Goal: Information Seeking & Learning: Check status

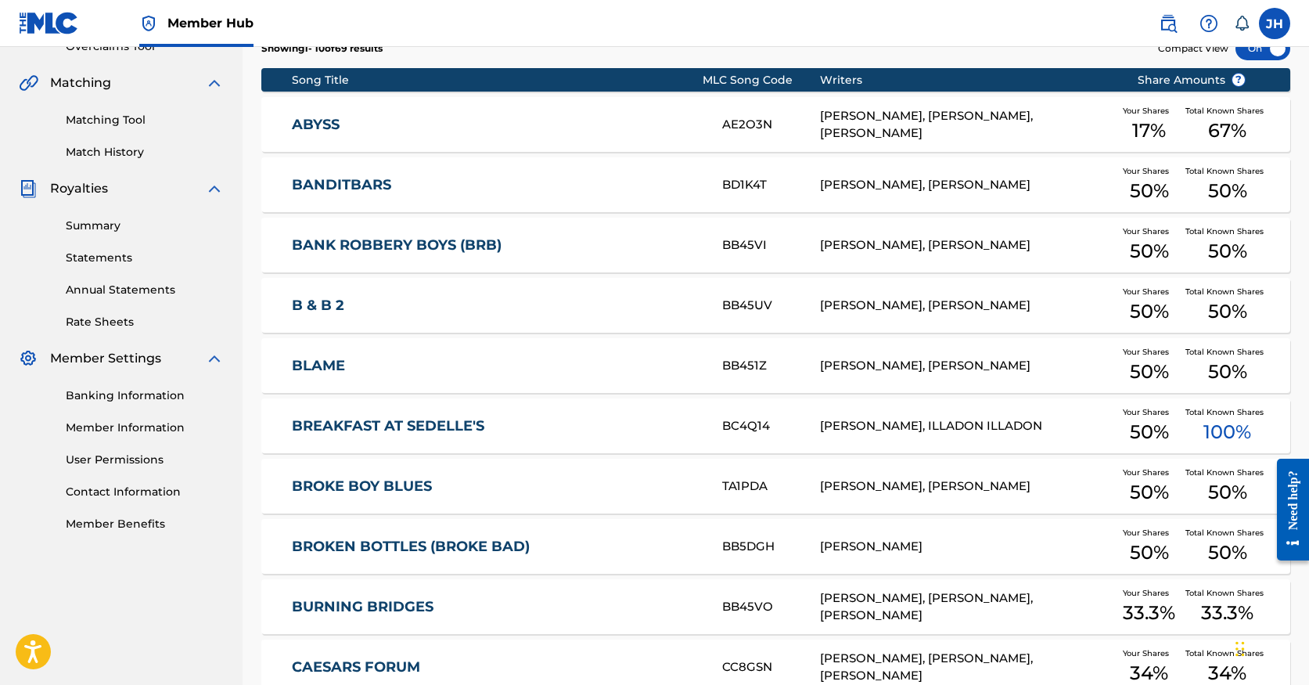
scroll to position [509, 0]
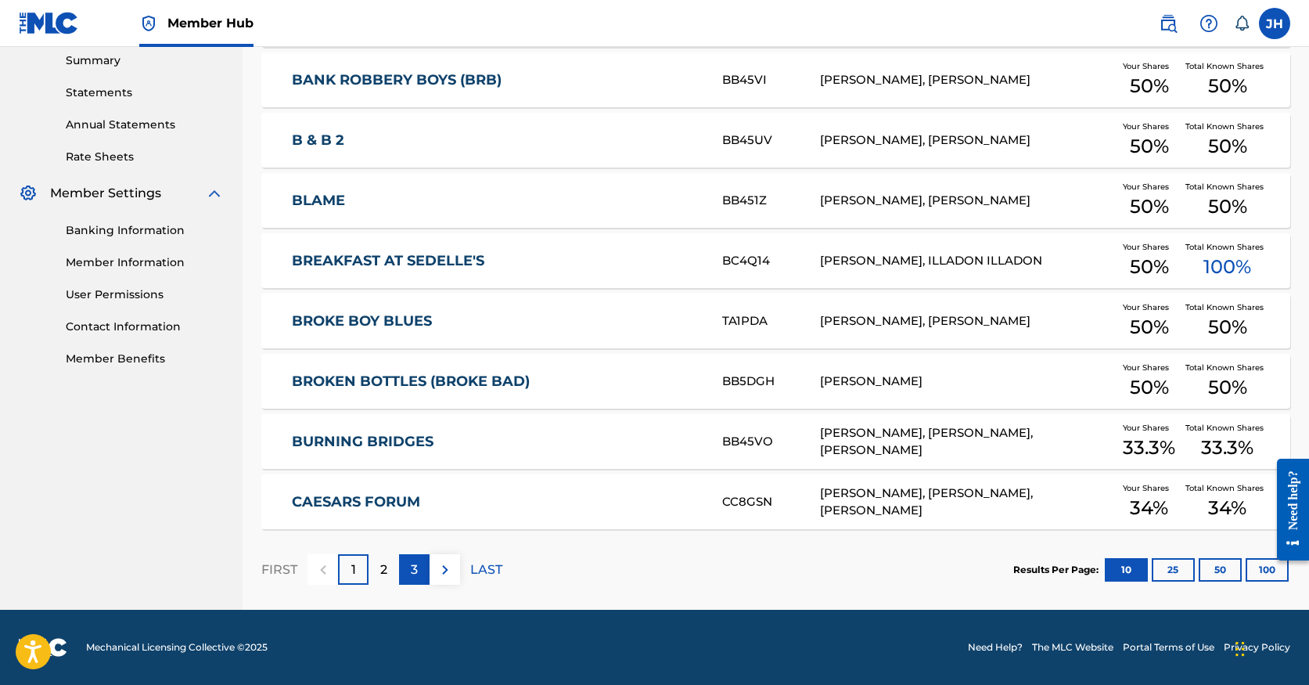
click at [415, 566] on p "3" at bounding box center [414, 569] width 7 height 19
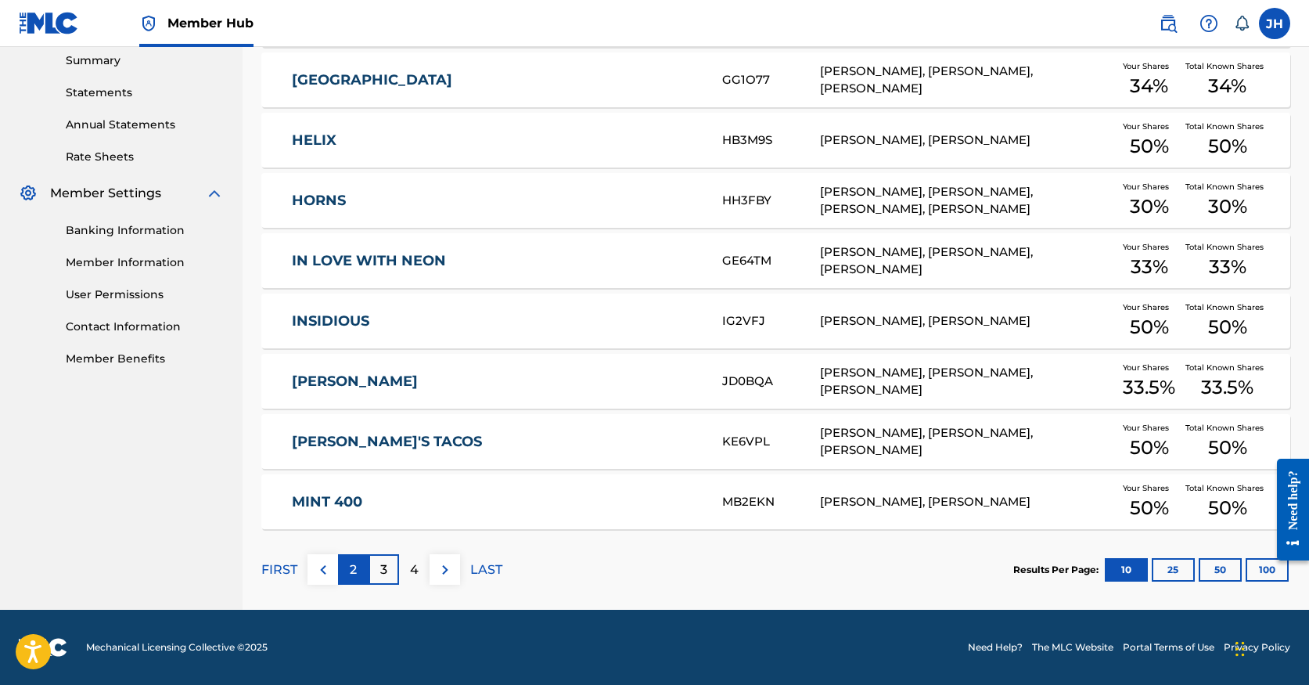
click at [340, 577] on div "2" at bounding box center [353, 569] width 31 height 31
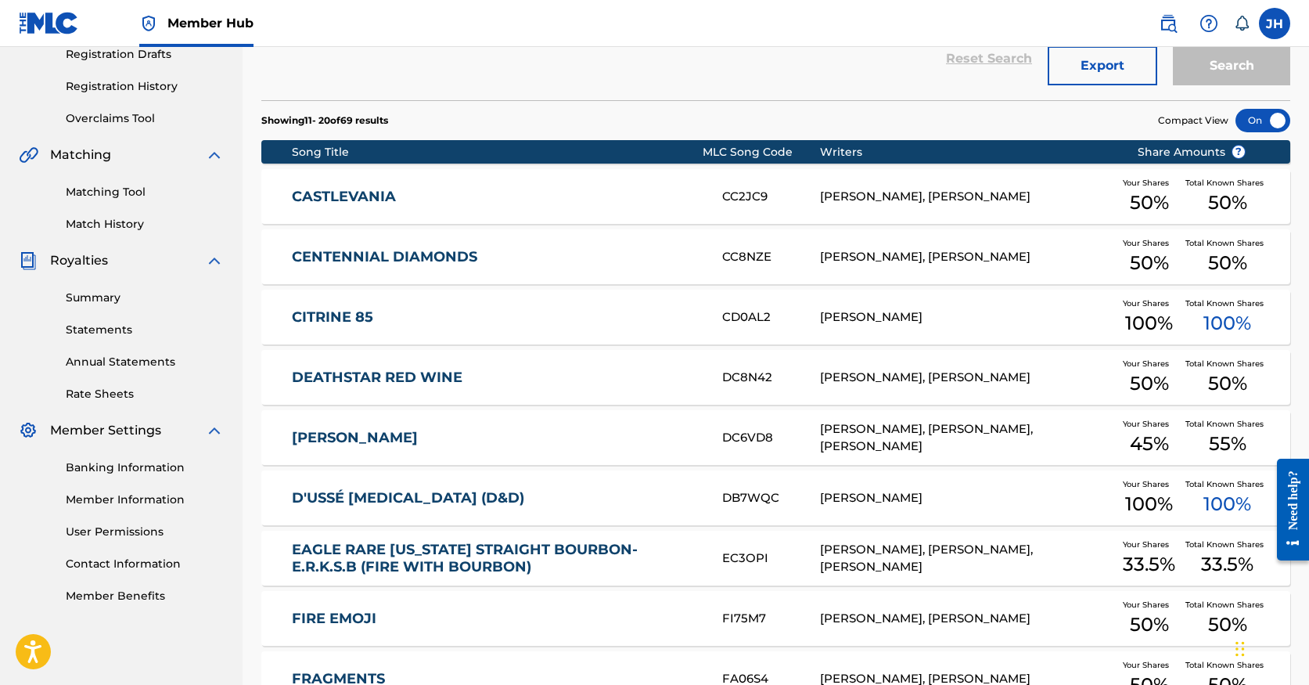
scroll to position [0, 0]
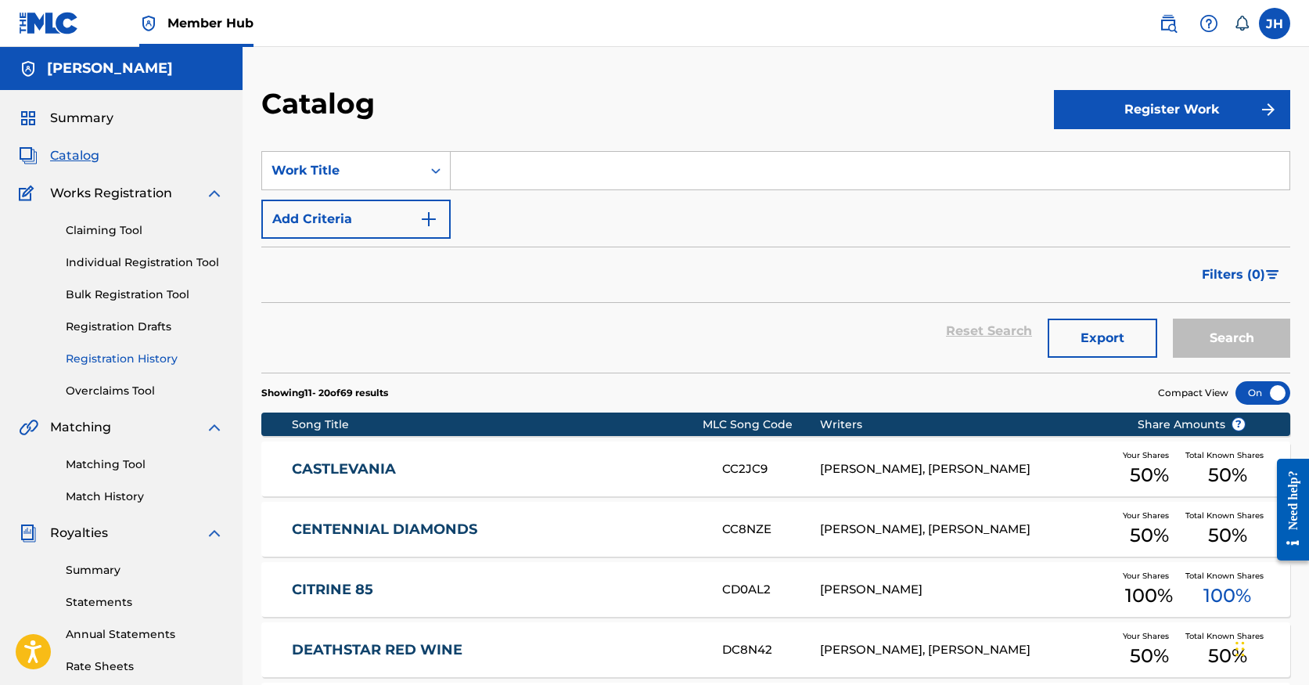
click at [147, 362] on link "Registration History" at bounding box center [145, 359] width 158 height 16
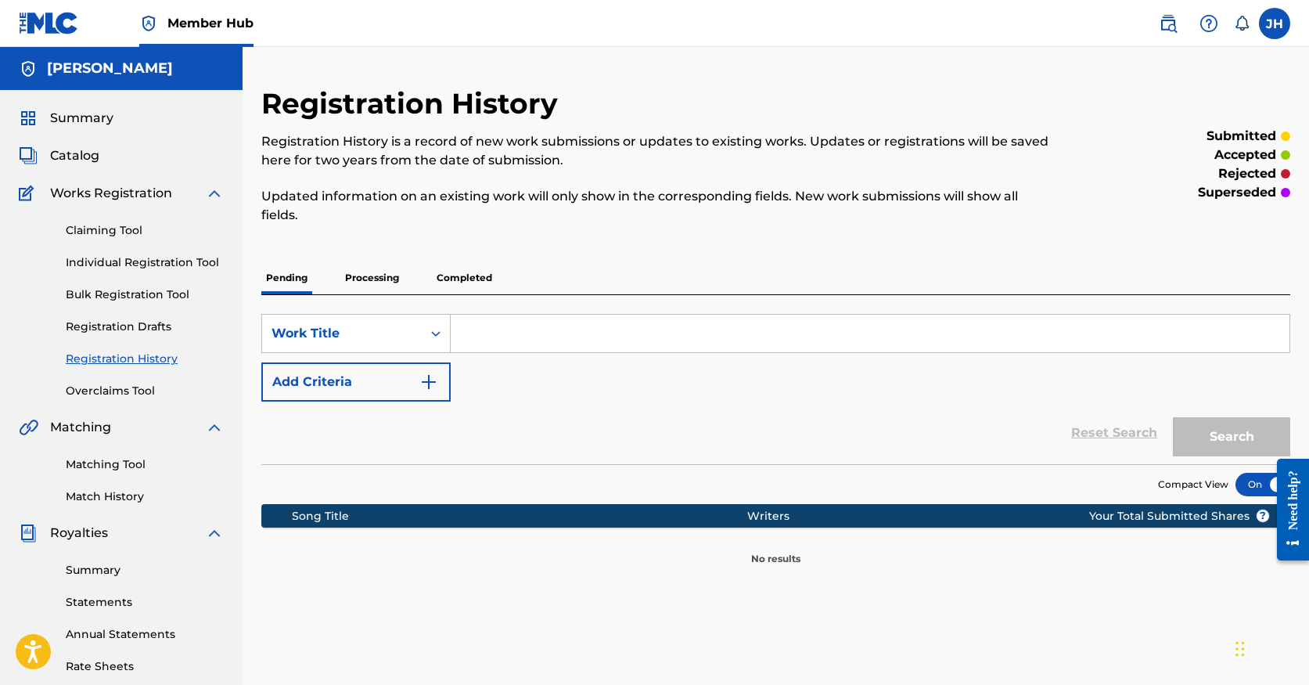
click at [377, 269] on p "Processing" at bounding box center [371, 277] width 63 height 33
click at [472, 276] on p "Completed" at bounding box center [464, 277] width 65 height 33
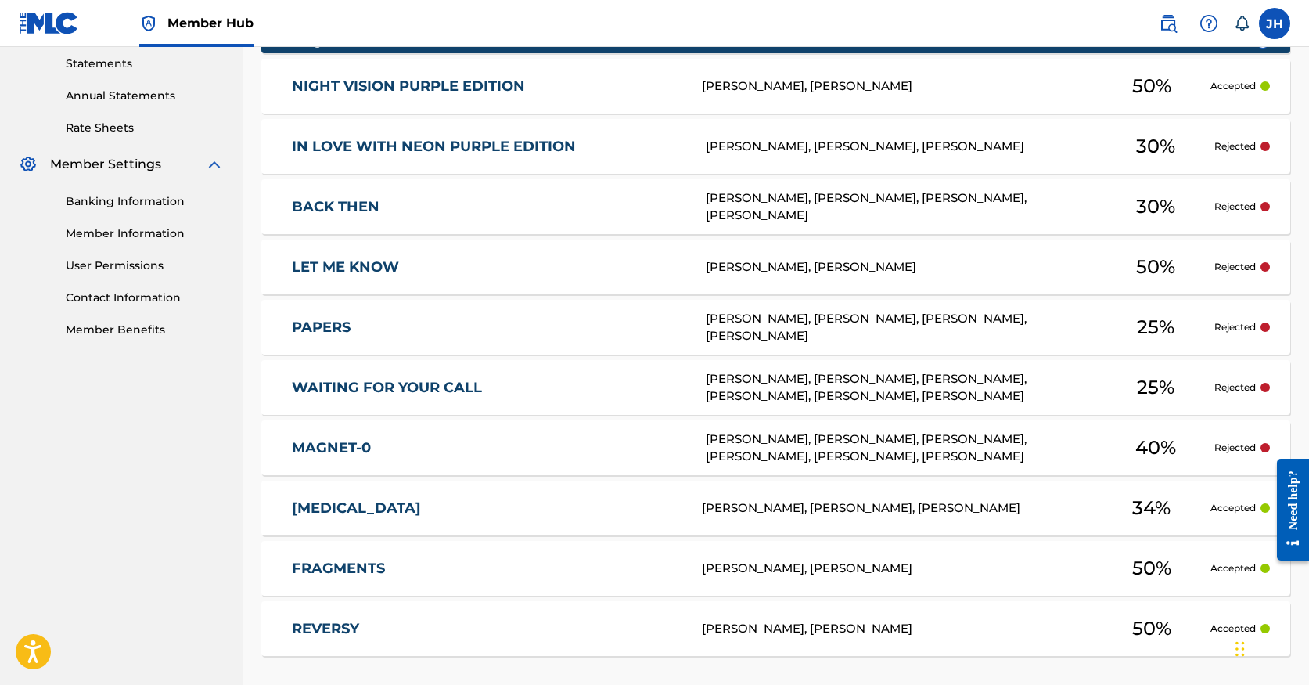
scroll to position [539, 0]
click at [483, 434] on div "MAGNET-0 [PERSON_NAME], [PERSON_NAME], [PERSON_NAME], [PERSON_NAME], [PERSON_NA…" at bounding box center [775, 446] width 1029 height 55
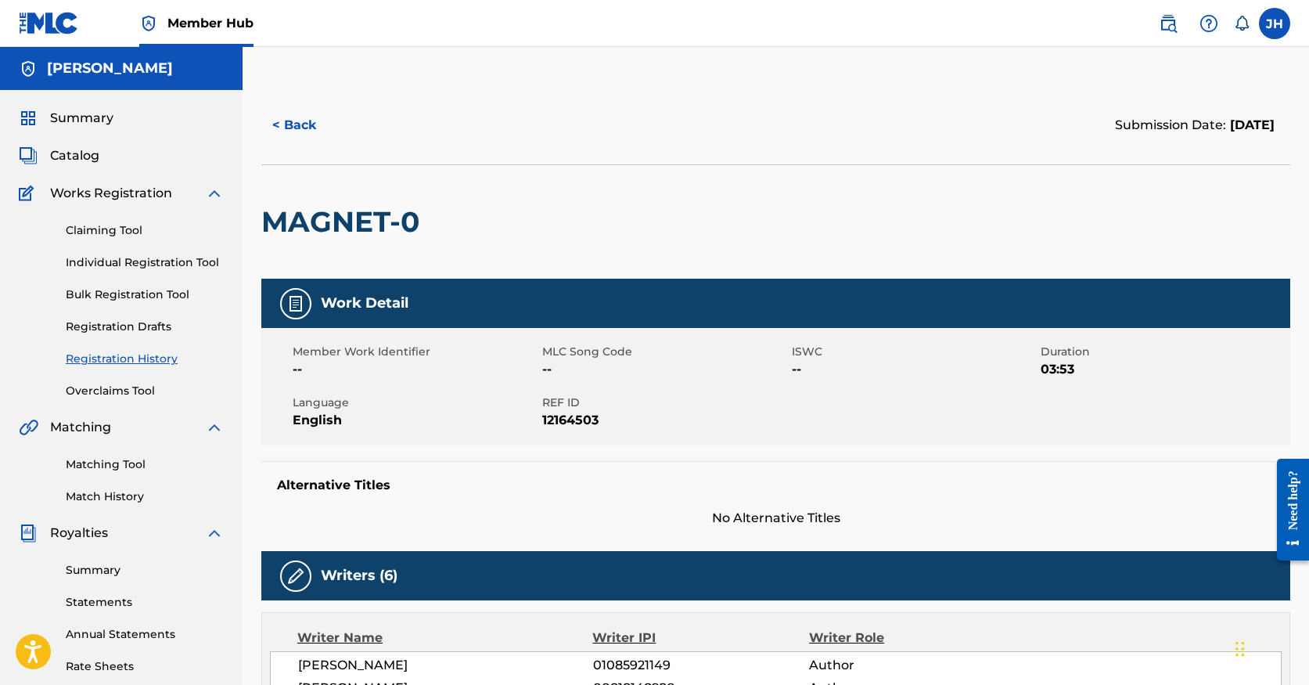
click at [480, 343] on span "Member Work Identifier" at bounding box center [416, 351] width 246 height 16
click at [315, 125] on button "< Back" at bounding box center [308, 125] width 94 height 39
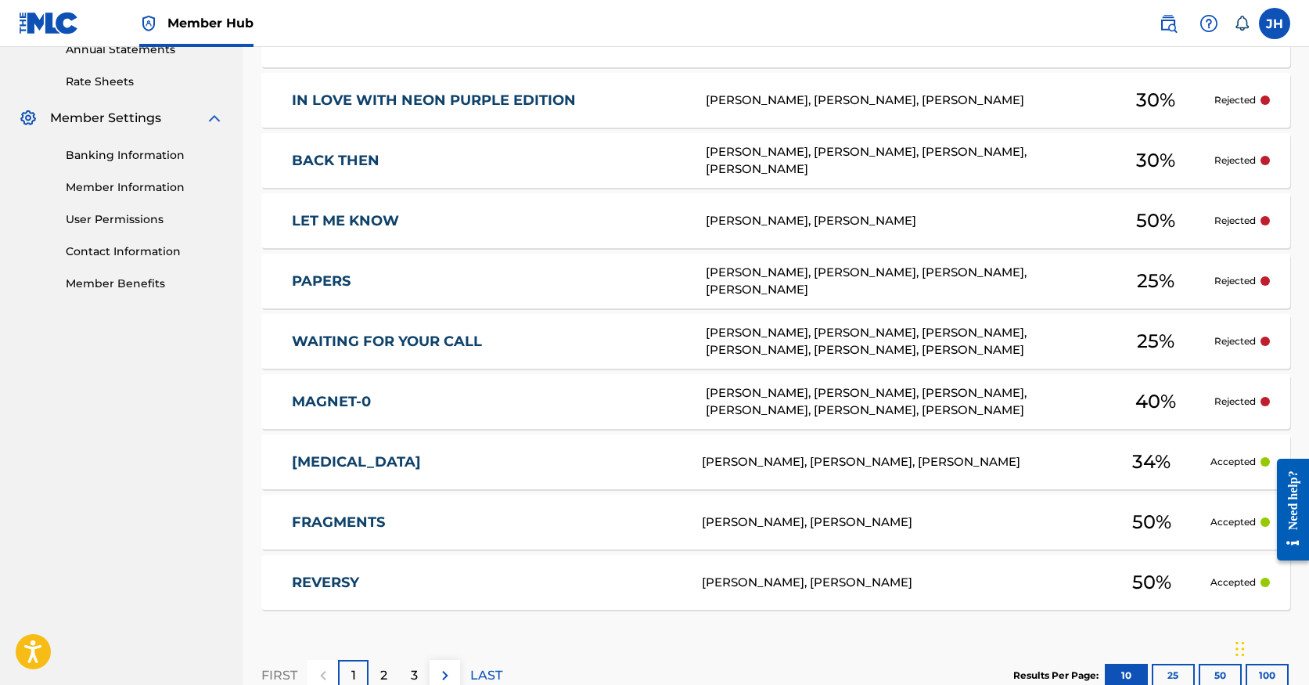
scroll to position [585, 0]
click at [1264, 156] on div at bounding box center [1264, 159] width 9 height 9
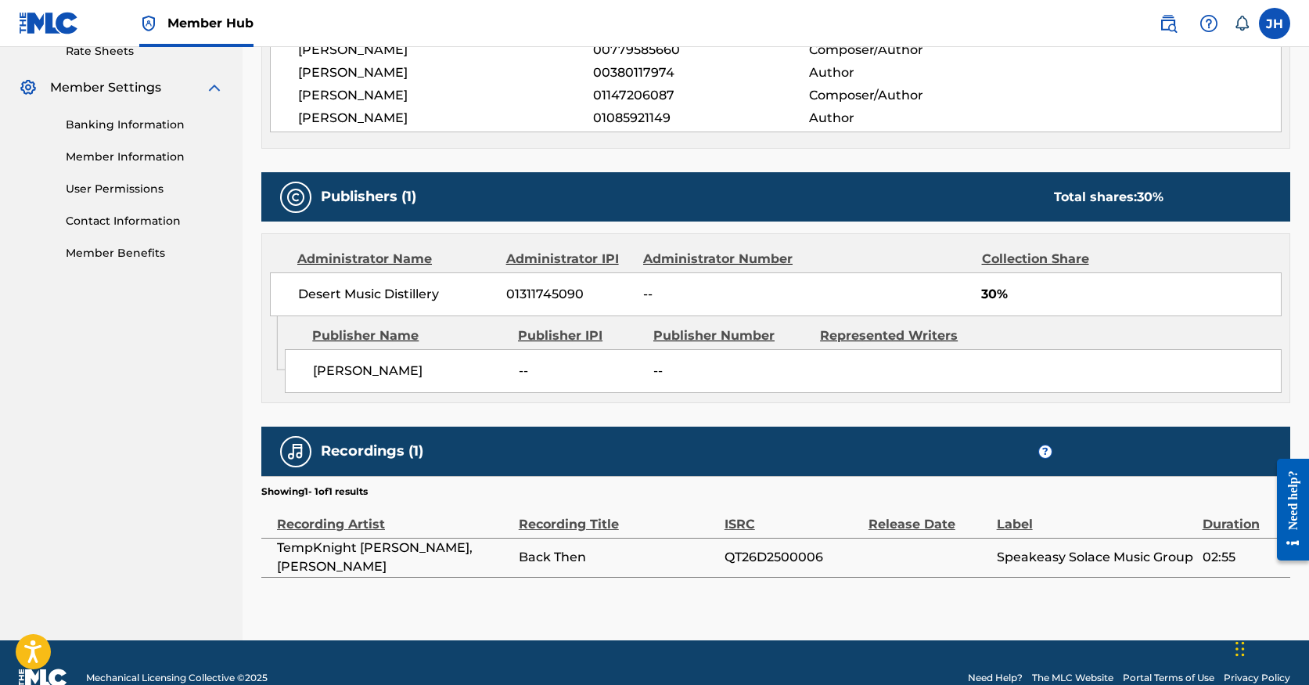
scroll to position [643, 0]
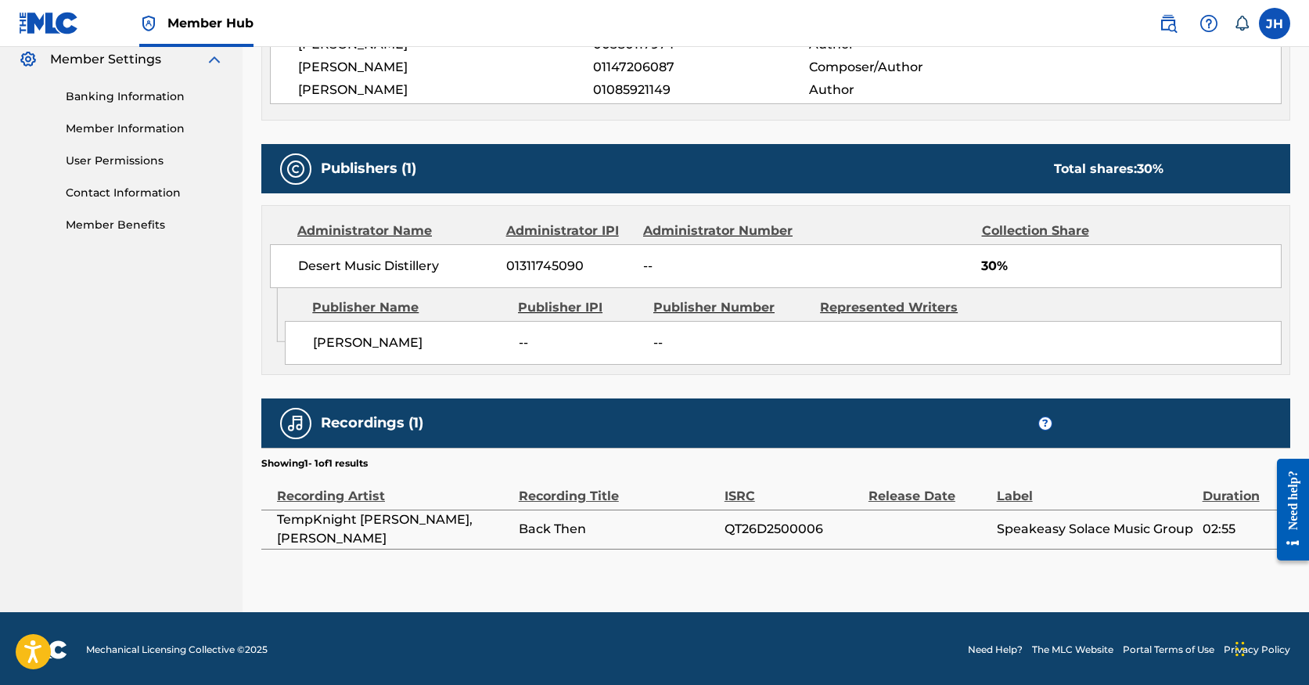
click at [800, 596] on div "< Back Submission Date: [DATE] BACK THEN Work Detail Member Work Identifier -- …" at bounding box center [775, 27] width 1029 height 1169
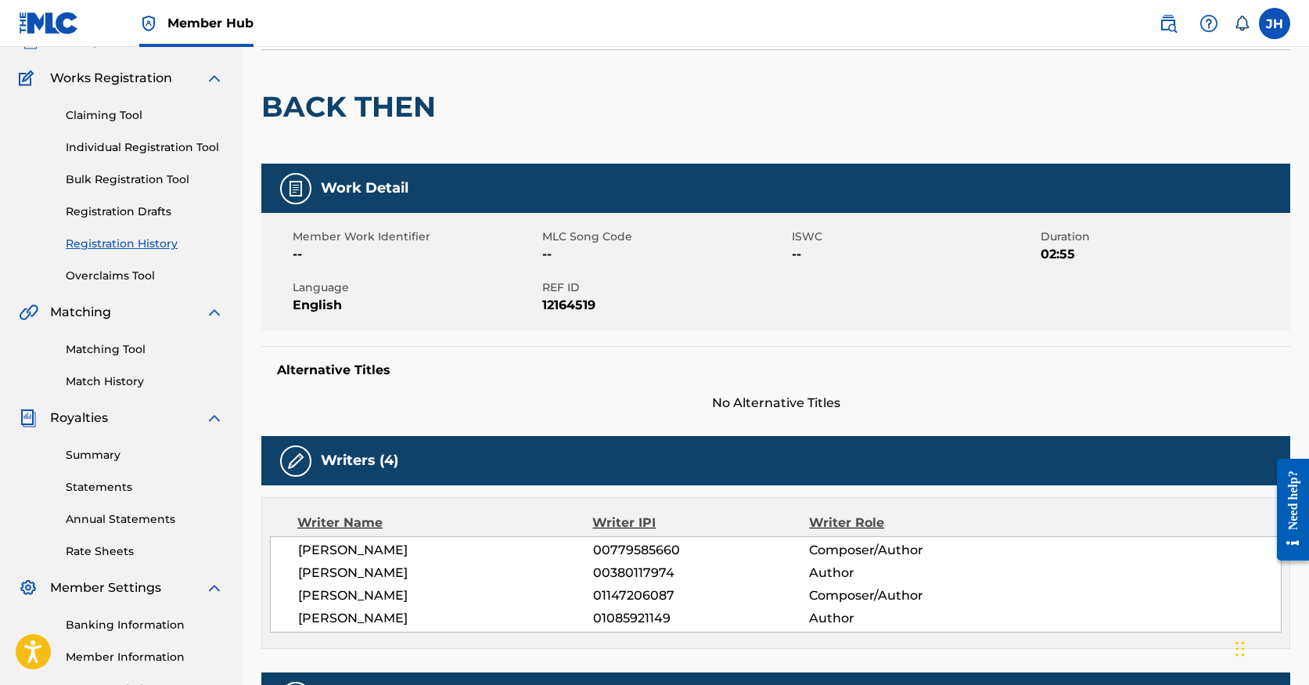
scroll to position [0, 0]
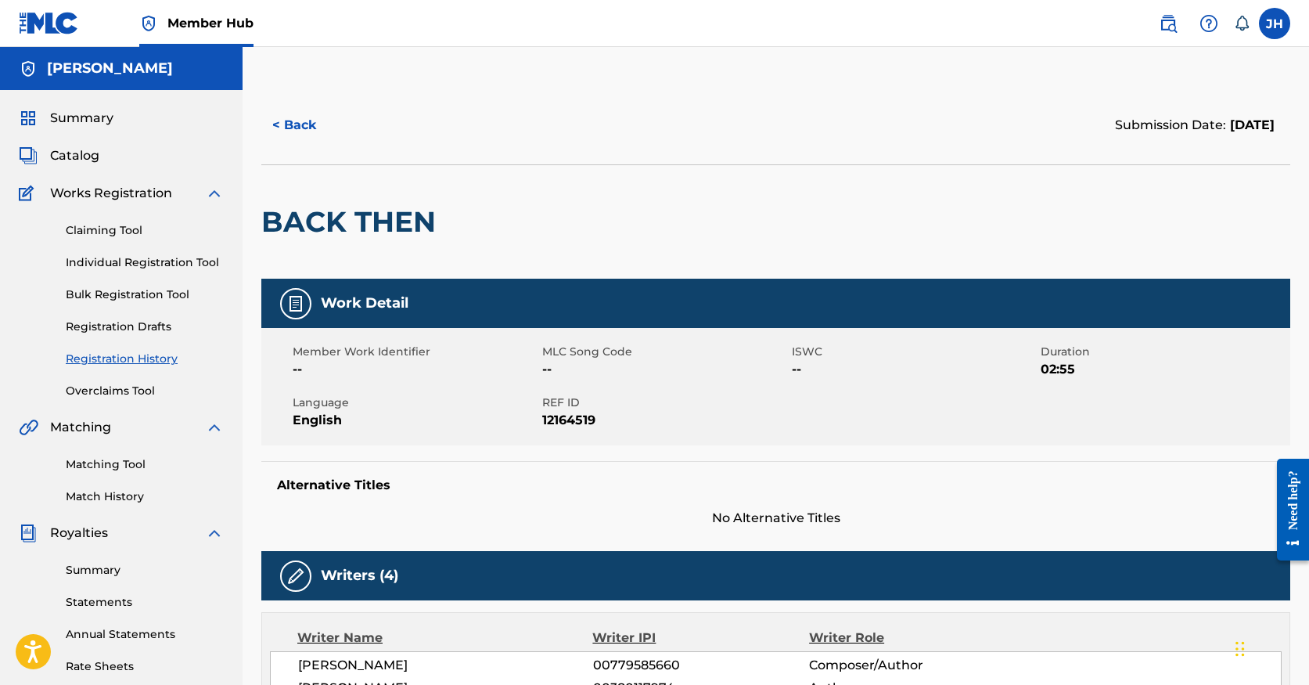
click at [690, 424] on span "12164519" at bounding box center [665, 420] width 246 height 19
click at [293, 118] on button "< Back" at bounding box center [308, 125] width 94 height 39
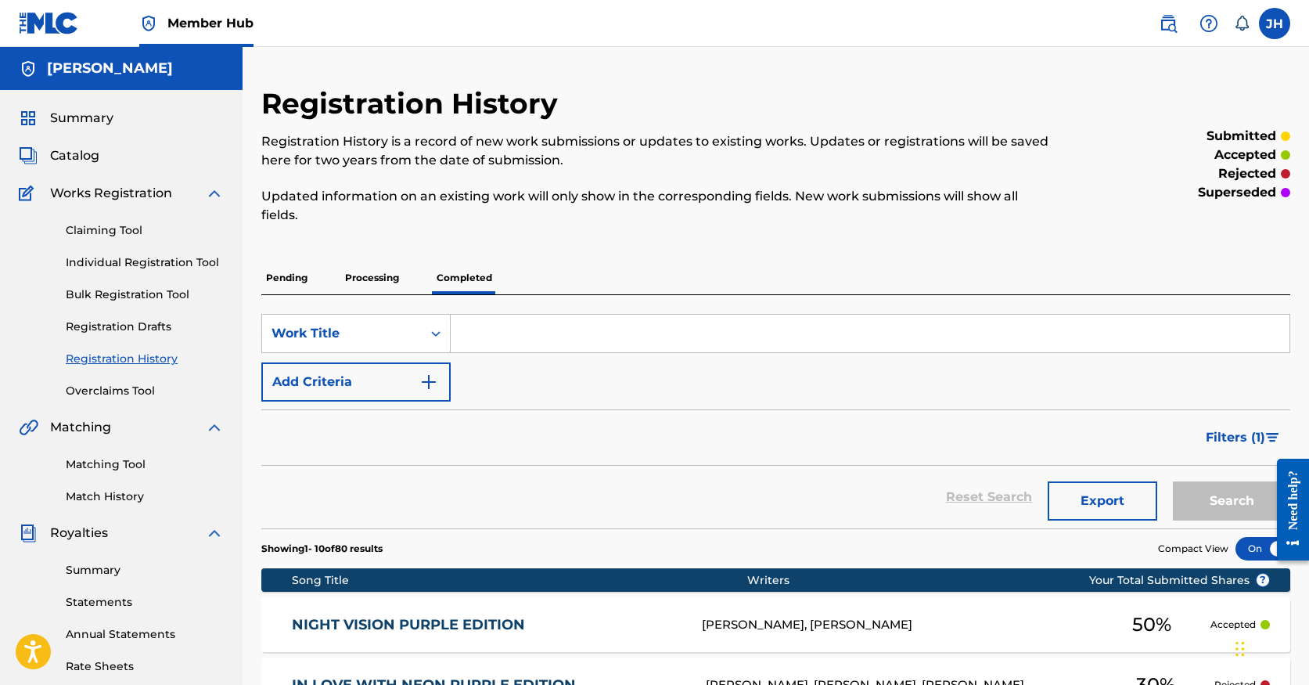
scroll to position [286, 0]
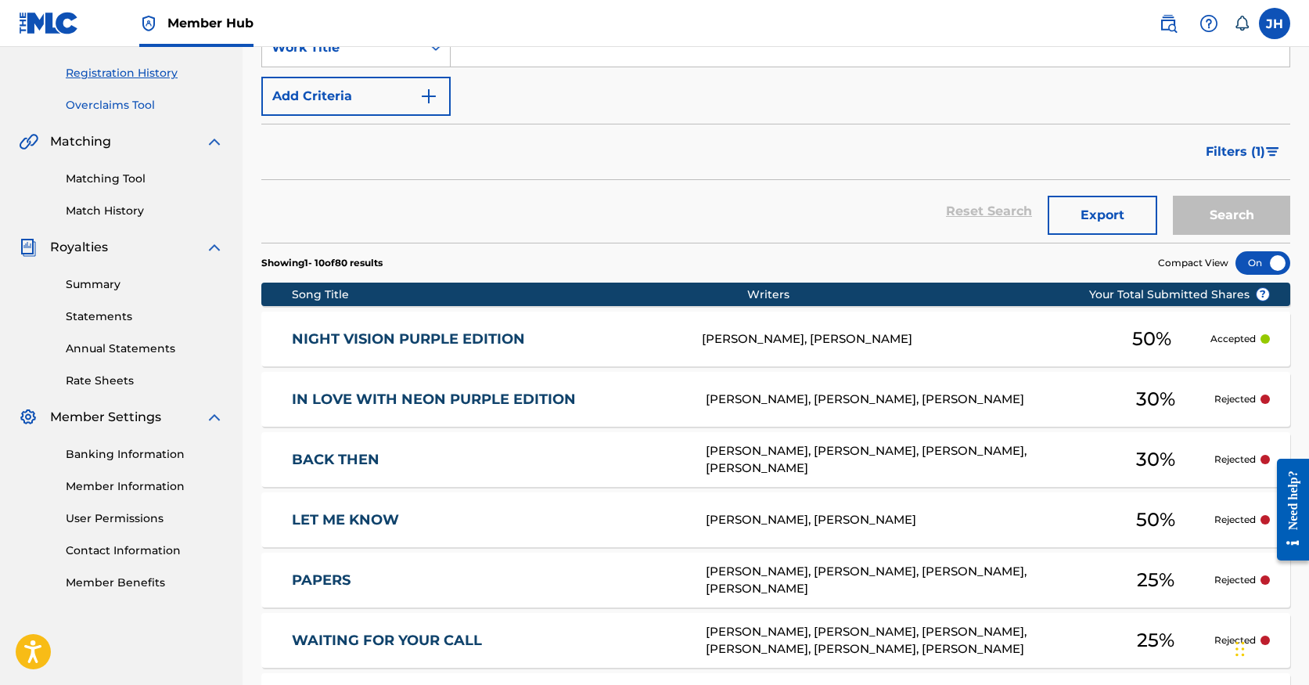
click at [149, 103] on link "Overclaims Tool" at bounding box center [145, 105] width 158 height 16
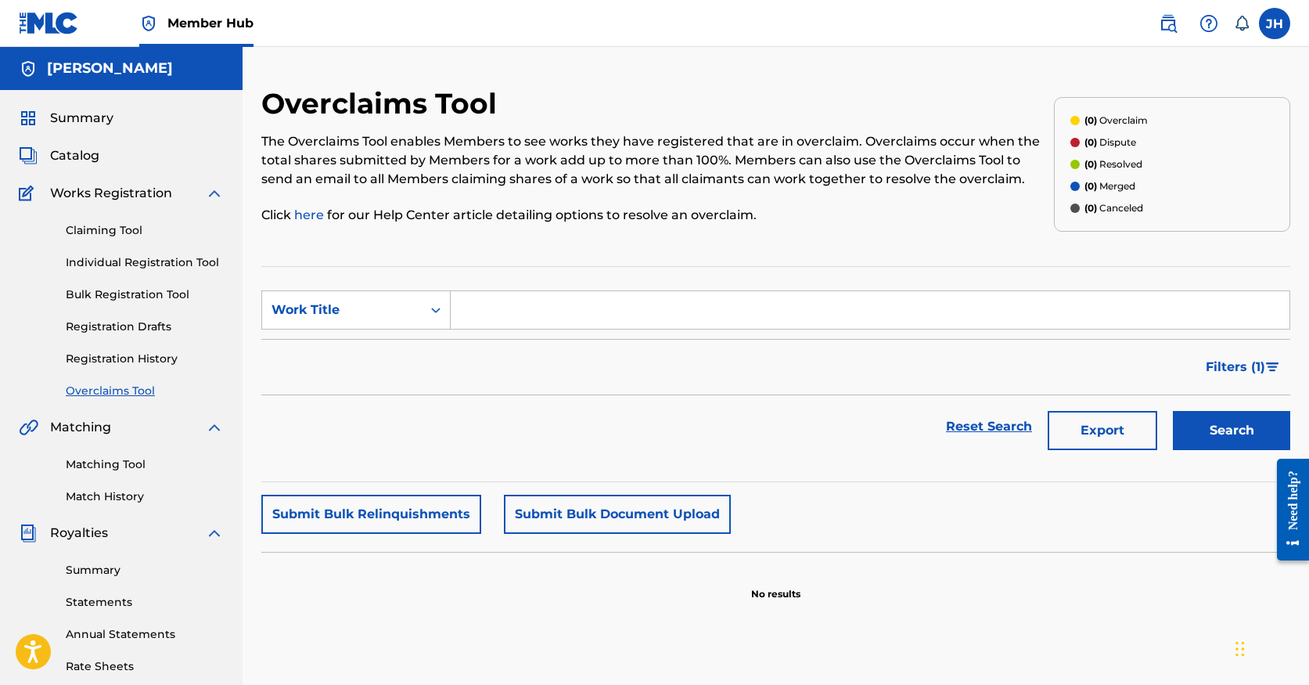
click at [123, 186] on span "Works Registration" at bounding box center [111, 193] width 122 height 19
click at [115, 200] on span "Works Registration" at bounding box center [111, 193] width 122 height 19
click at [55, 163] on span "Catalog" at bounding box center [74, 155] width 49 height 19
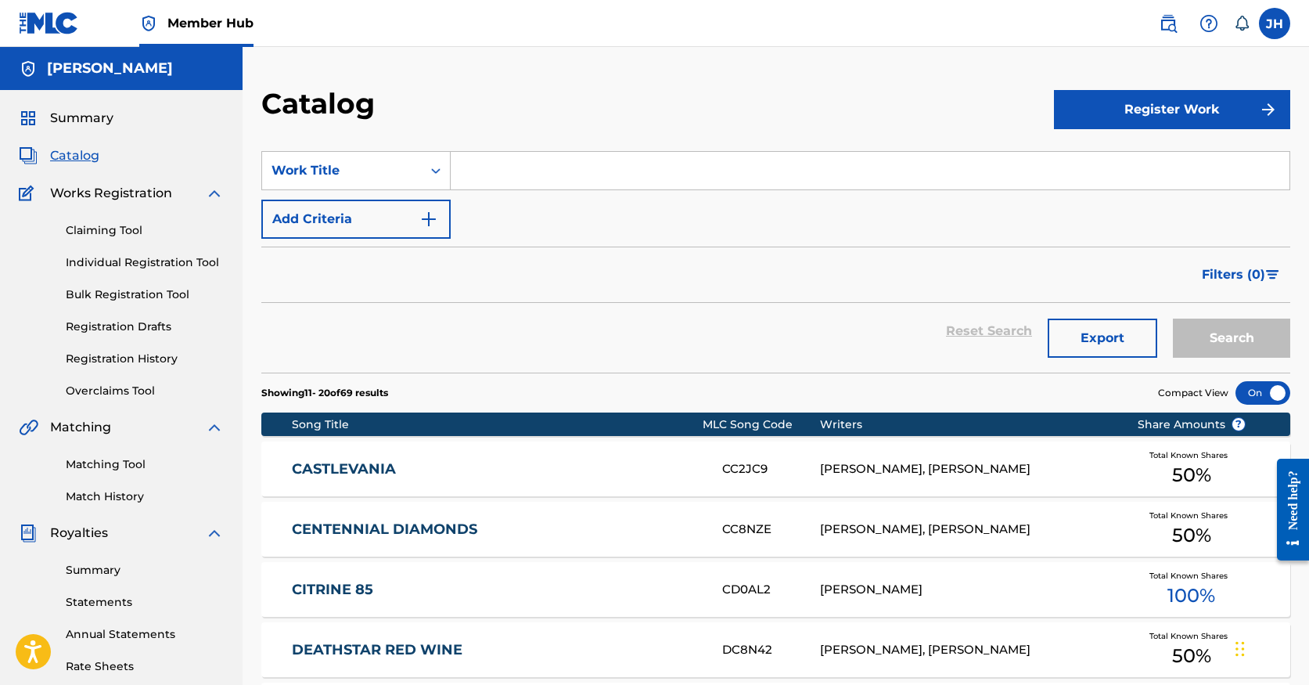
click at [63, 129] on div "Summary Catalog Works Registration Claiming Tool Individual Registration Tool B…" at bounding box center [121, 492] width 243 height 805
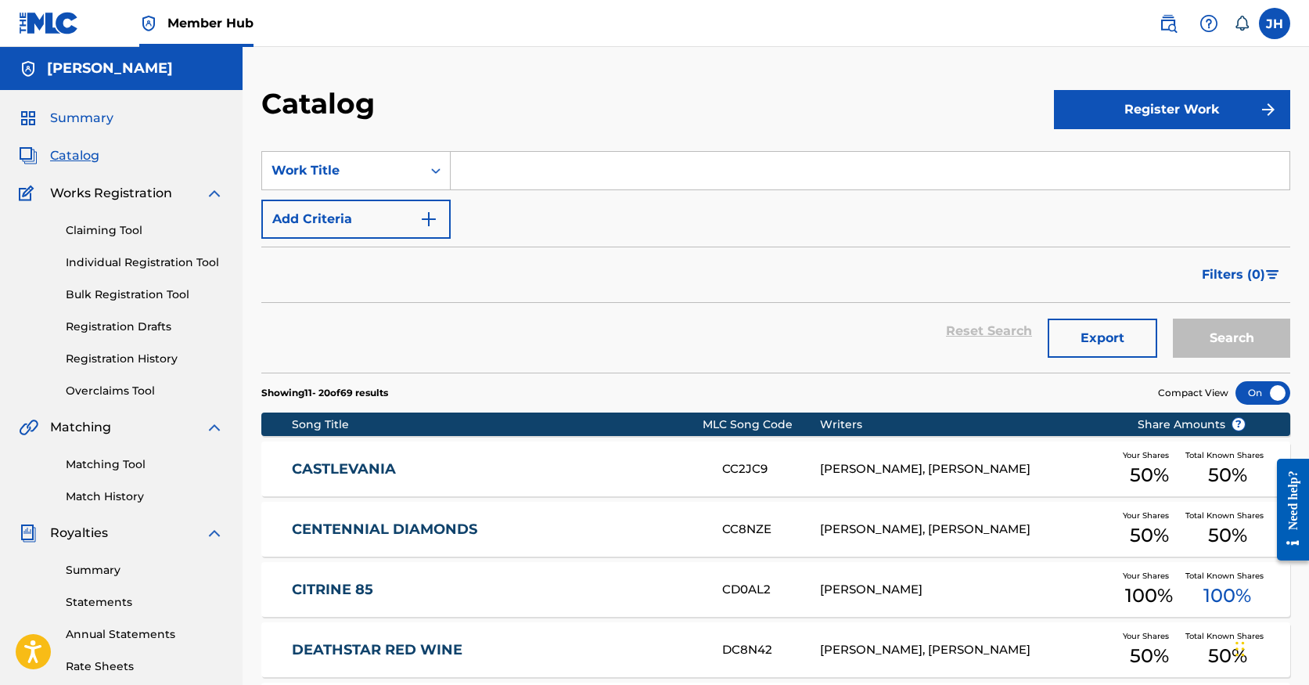
click at [77, 120] on span "Summary" at bounding box center [81, 118] width 63 height 19
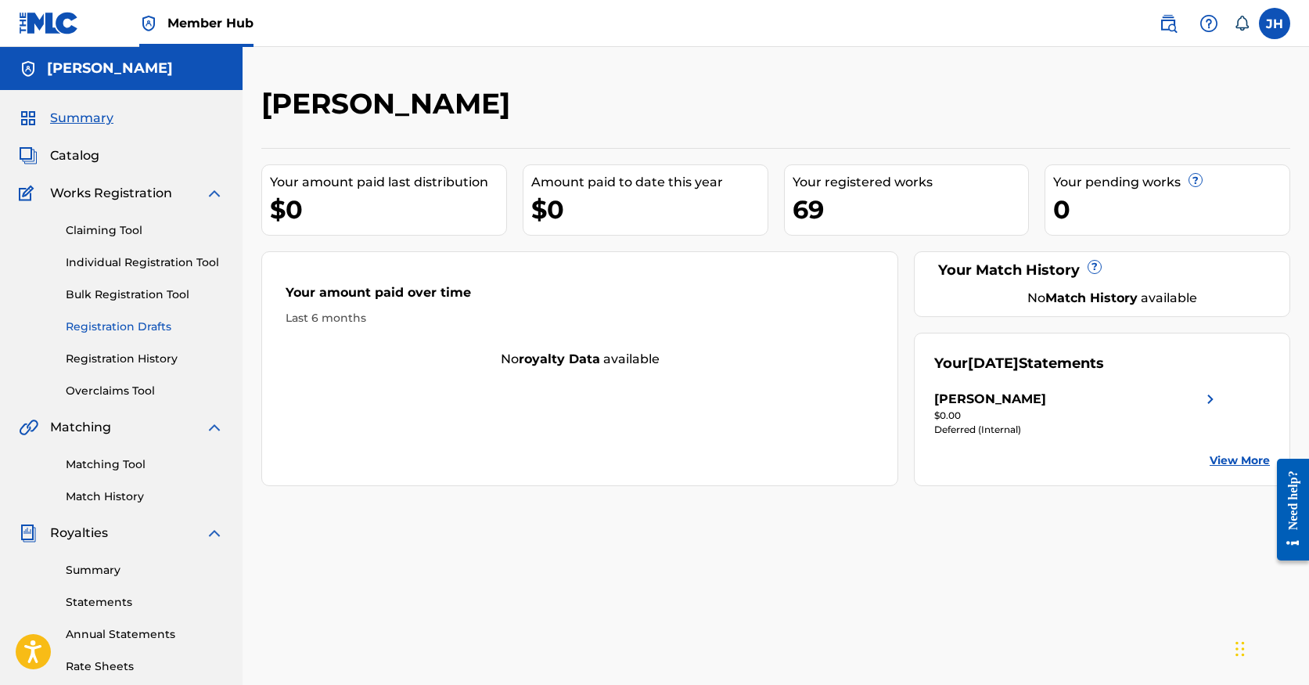
click at [116, 329] on link "Registration Drafts" at bounding box center [145, 326] width 158 height 16
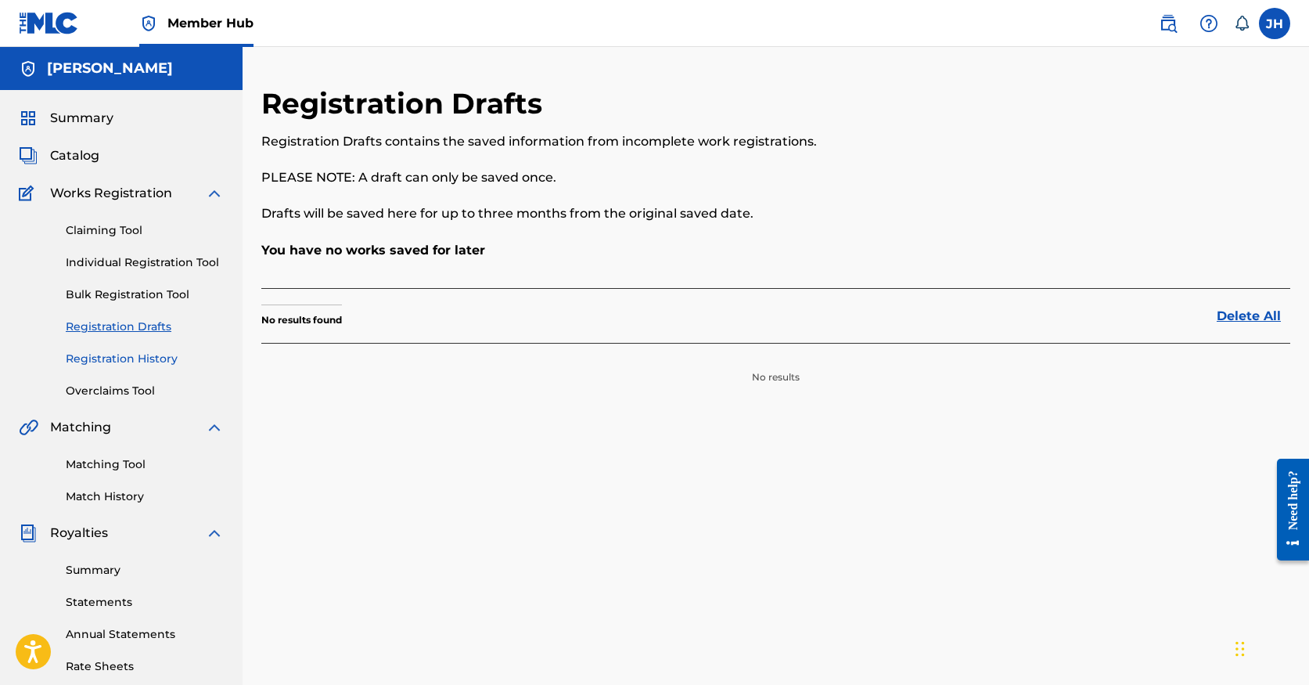
click at [148, 365] on link "Registration History" at bounding box center [145, 359] width 158 height 16
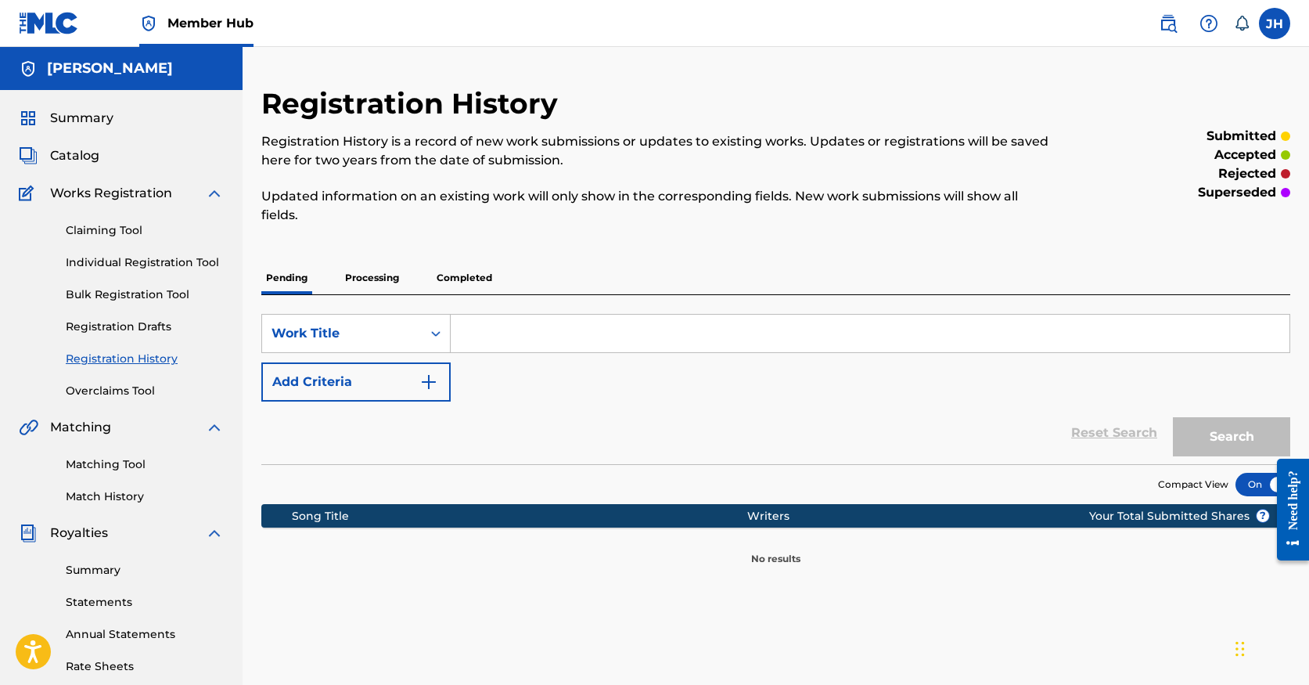
click at [377, 279] on p "Processing" at bounding box center [371, 277] width 63 height 33
click at [465, 282] on p "Completed" at bounding box center [464, 277] width 65 height 33
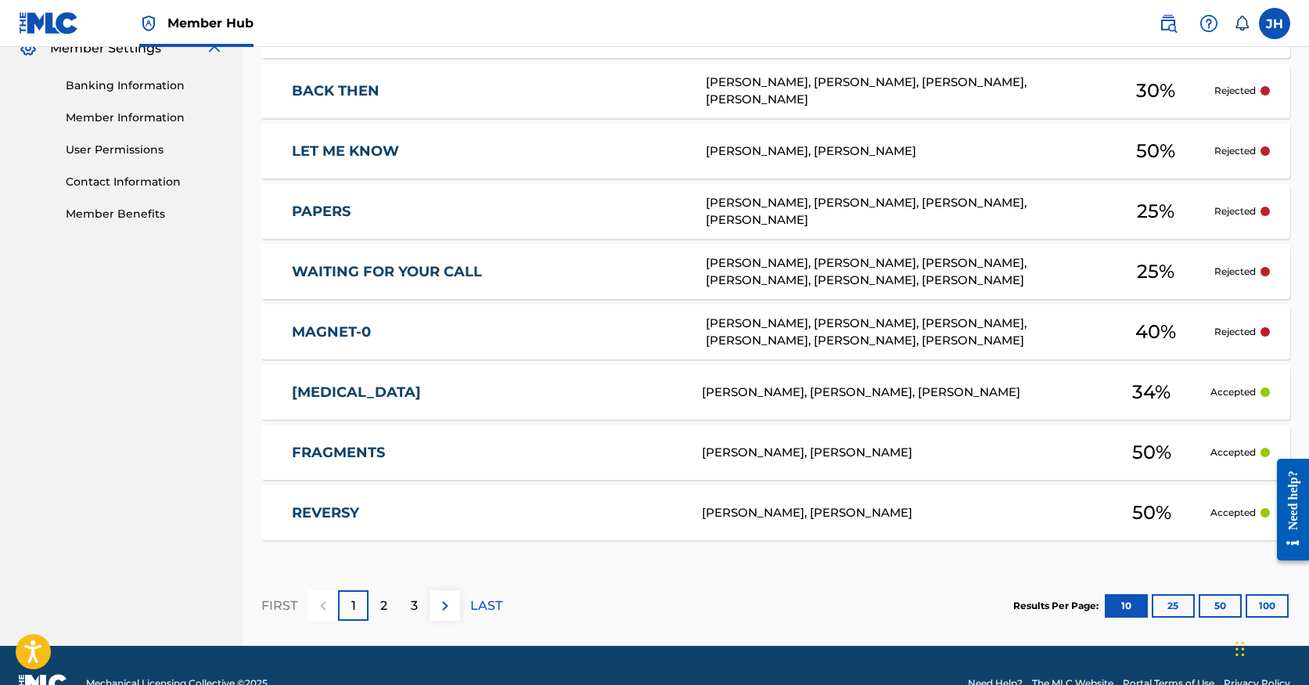
scroll to position [649, 0]
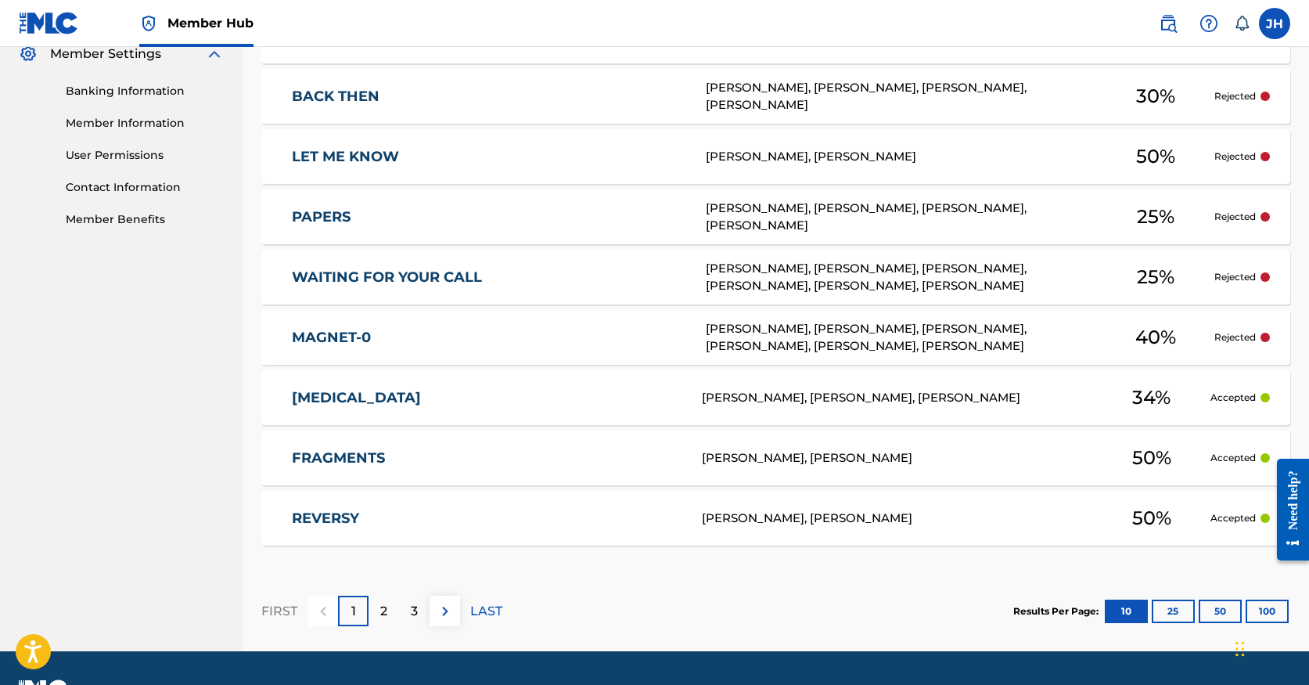
click at [475, 327] on div "MAGNET-0 [PERSON_NAME], [PERSON_NAME], [PERSON_NAME], [PERSON_NAME], [PERSON_NA…" at bounding box center [775, 337] width 1029 height 55
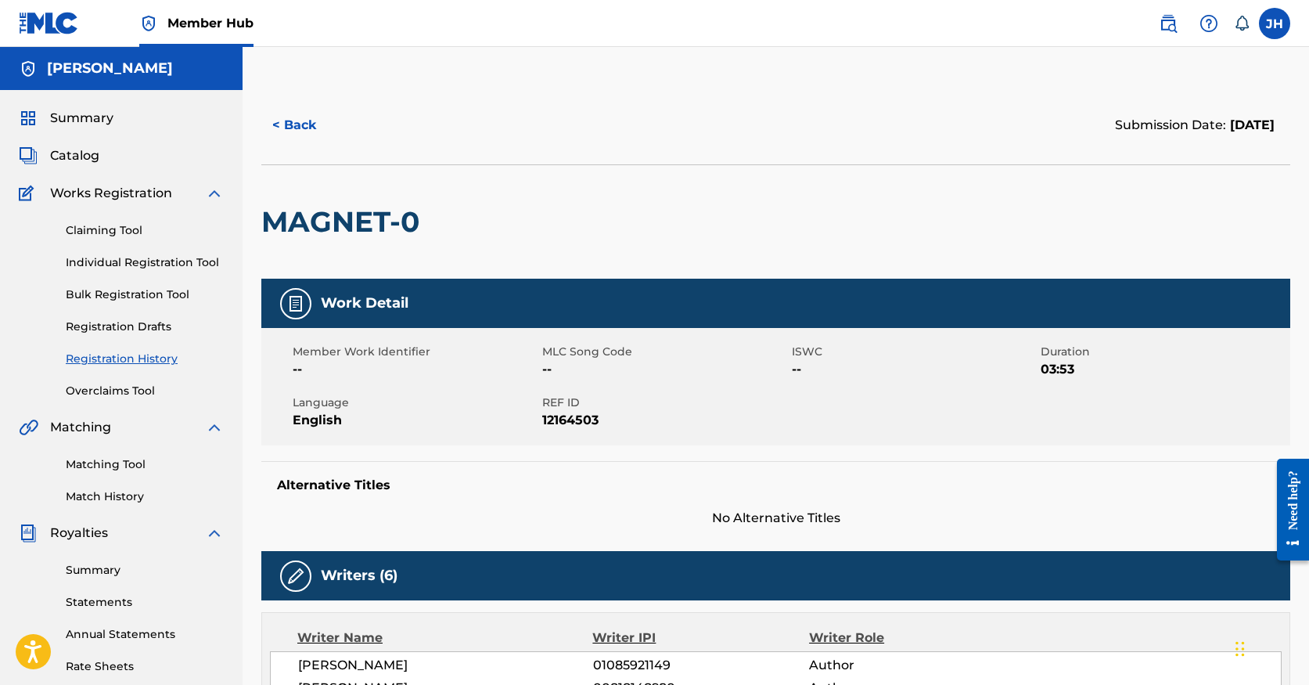
click at [1293, 535] on div "Need help?" at bounding box center [1292, 508] width 21 height 78
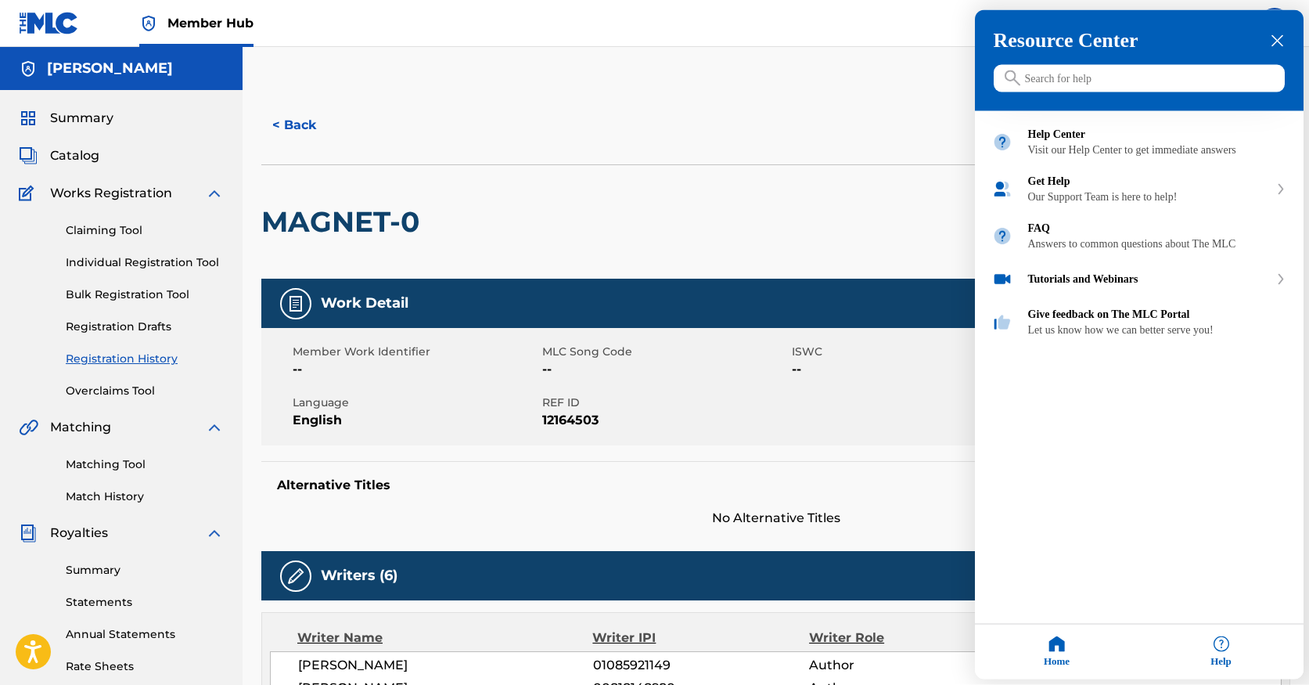
click at [1057, 91] on input "Search for help" at bounding box center [1139, 78] width 291 height 27
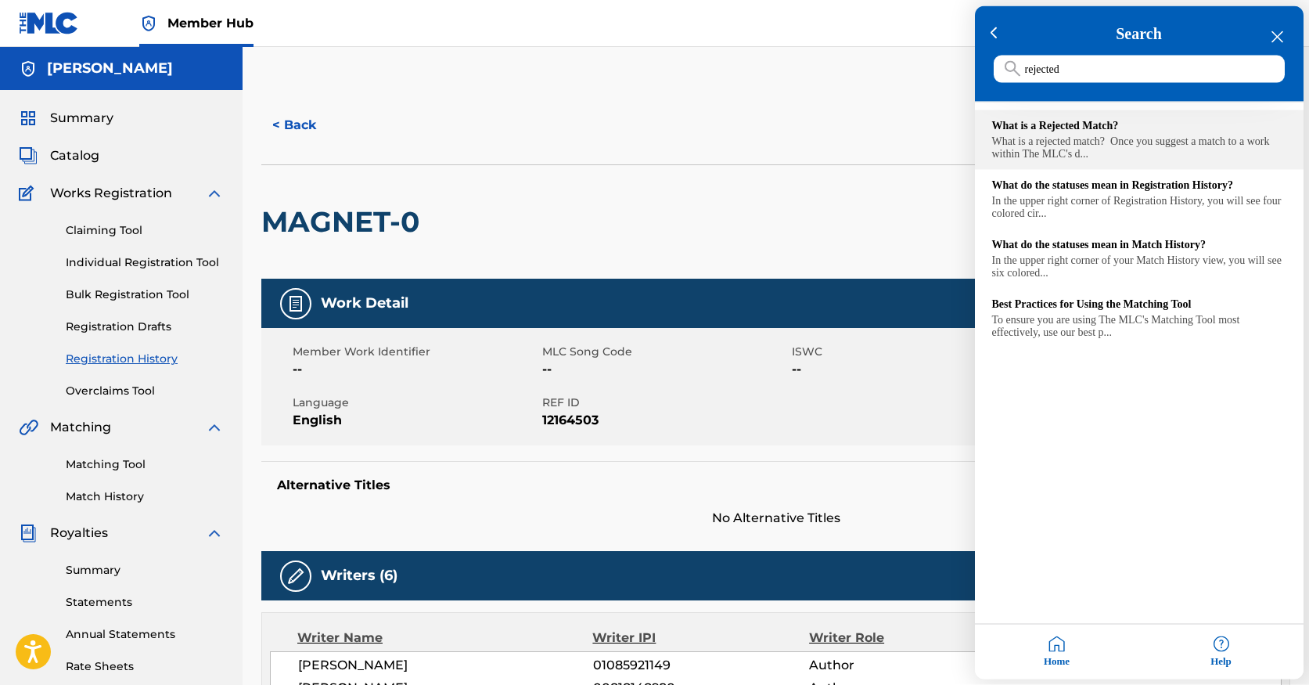
type input "rejected"
click at [1116, 152] on div "What is a rejected match? Once you suggest a match to a work within The MLC's d…" at bounding box center [1139, 147] width 294 height 25
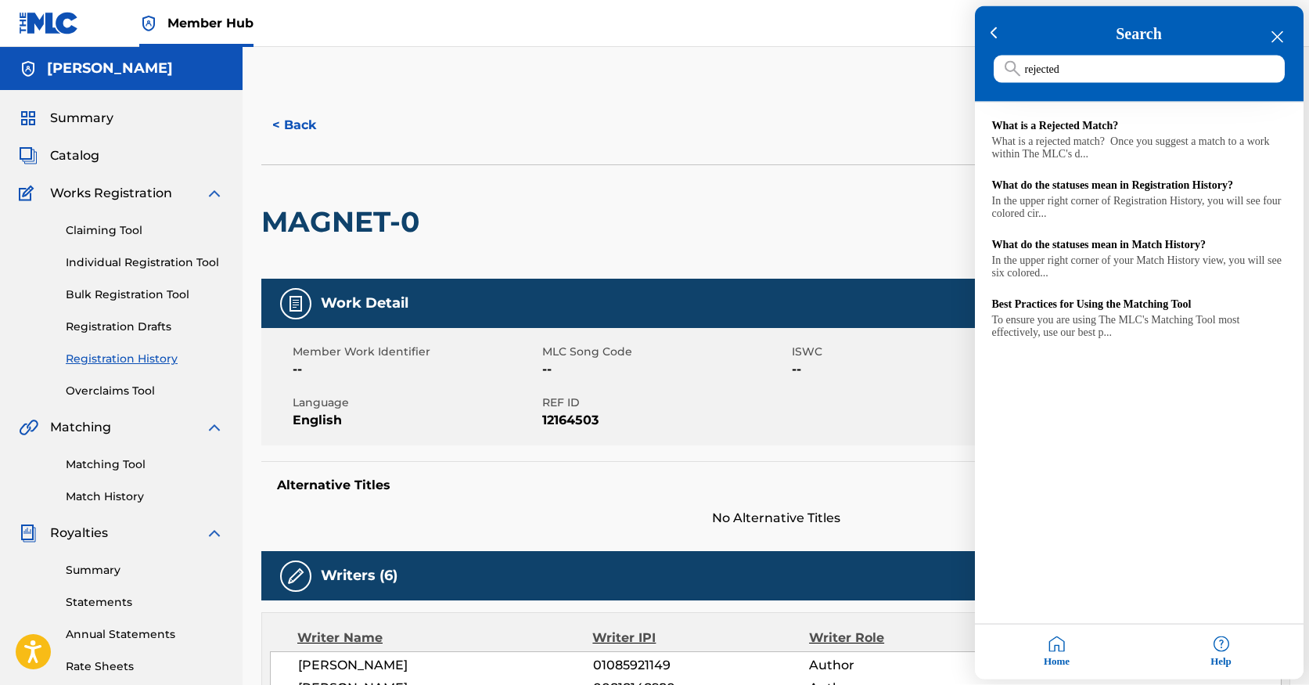
scroll to position [8, 0]
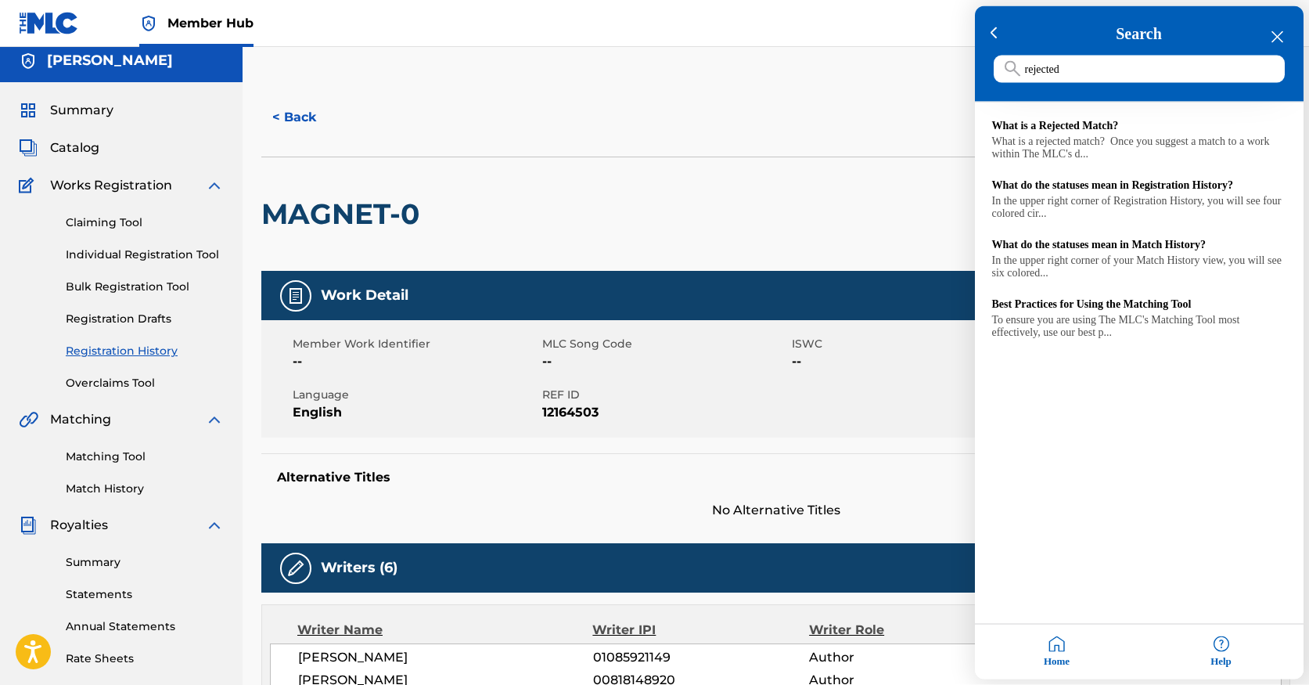
click at [170, 487] on div at bounding box center [654, 342] width 1309 height 685
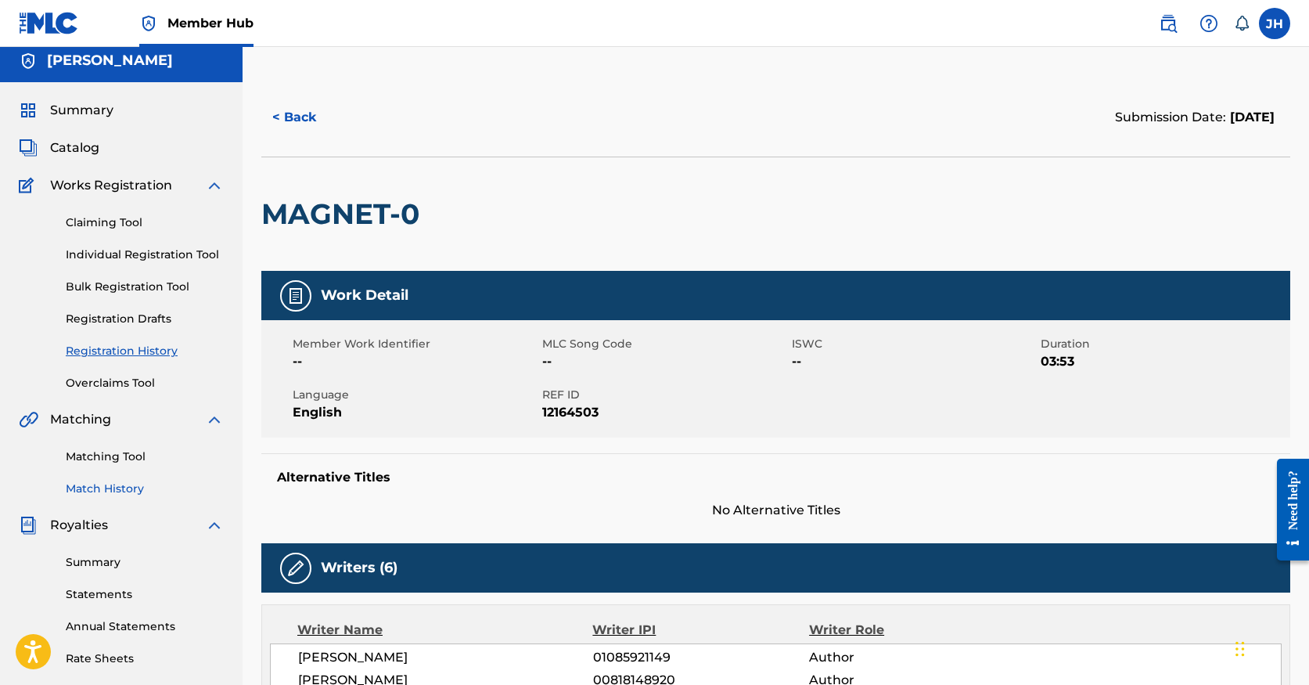
click at [144, 480] on link "Match History" at bounding box center [145, 488] width 158 height 16
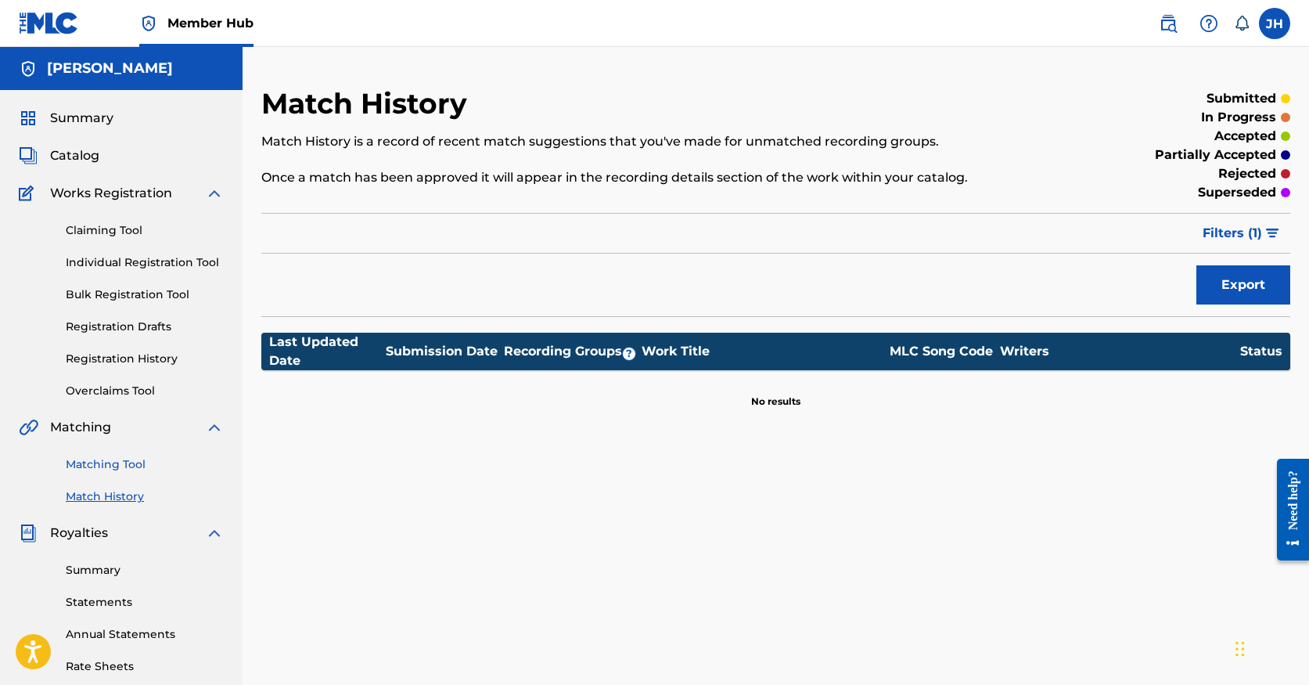
click at [141, 463] on link "Matching Tool" at bounding box center [145, 464] width 158 height 16
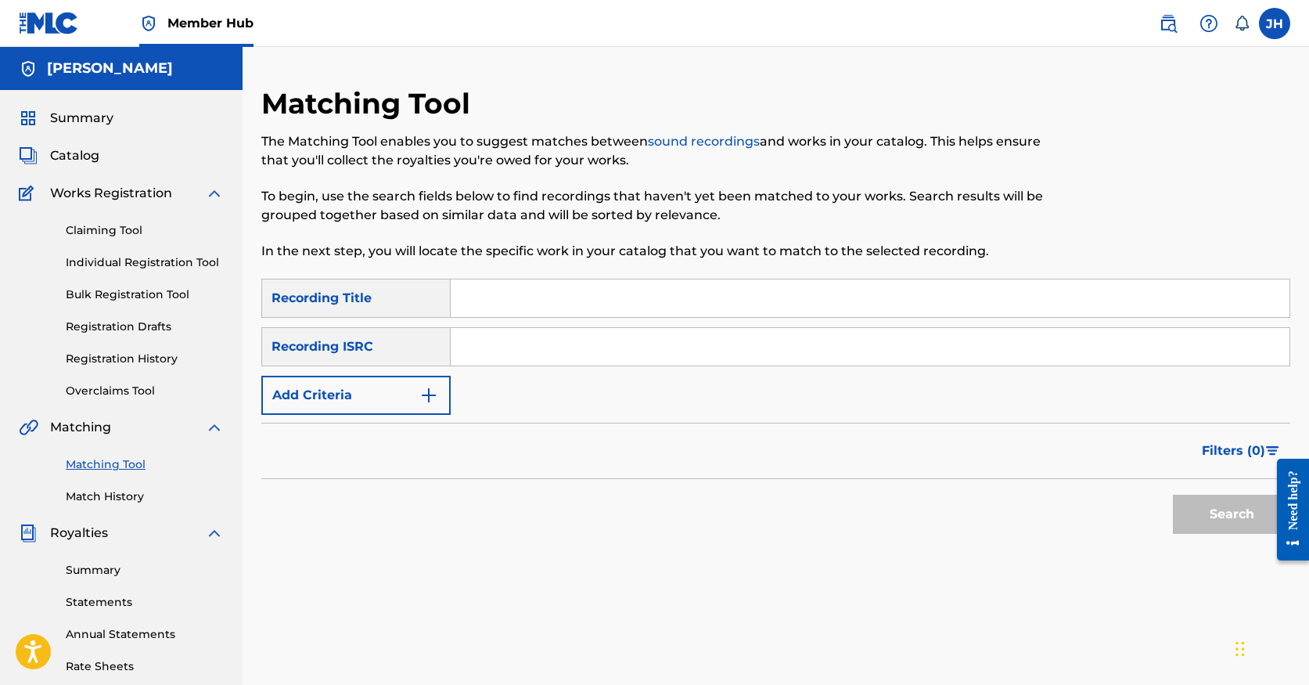
click at [307, 538] on div "Search" at bounding box center [775, 510] width 1029 height 63
click at [144, 164] on div "Catalog" at bounding box center [121, 155] width 205 height 19
click at [32, 150] on img at bounding box center [28, 155] width 19 height 19
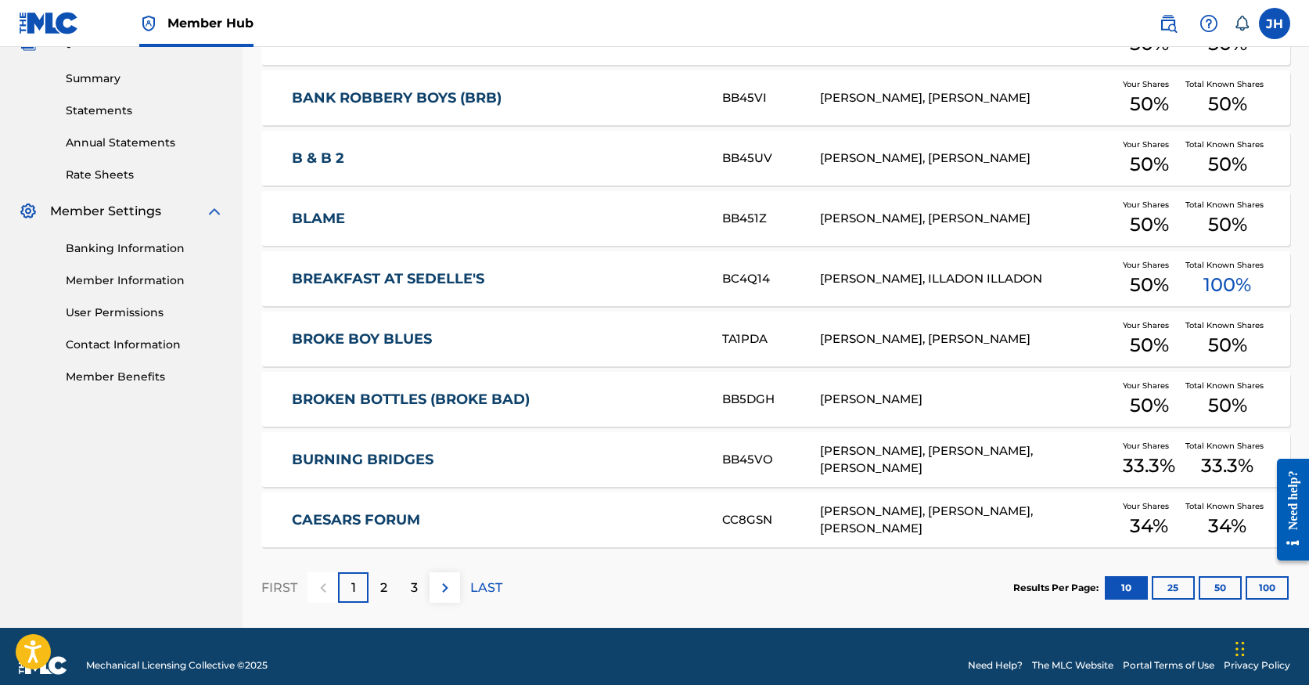
scroll to position [509, 0]
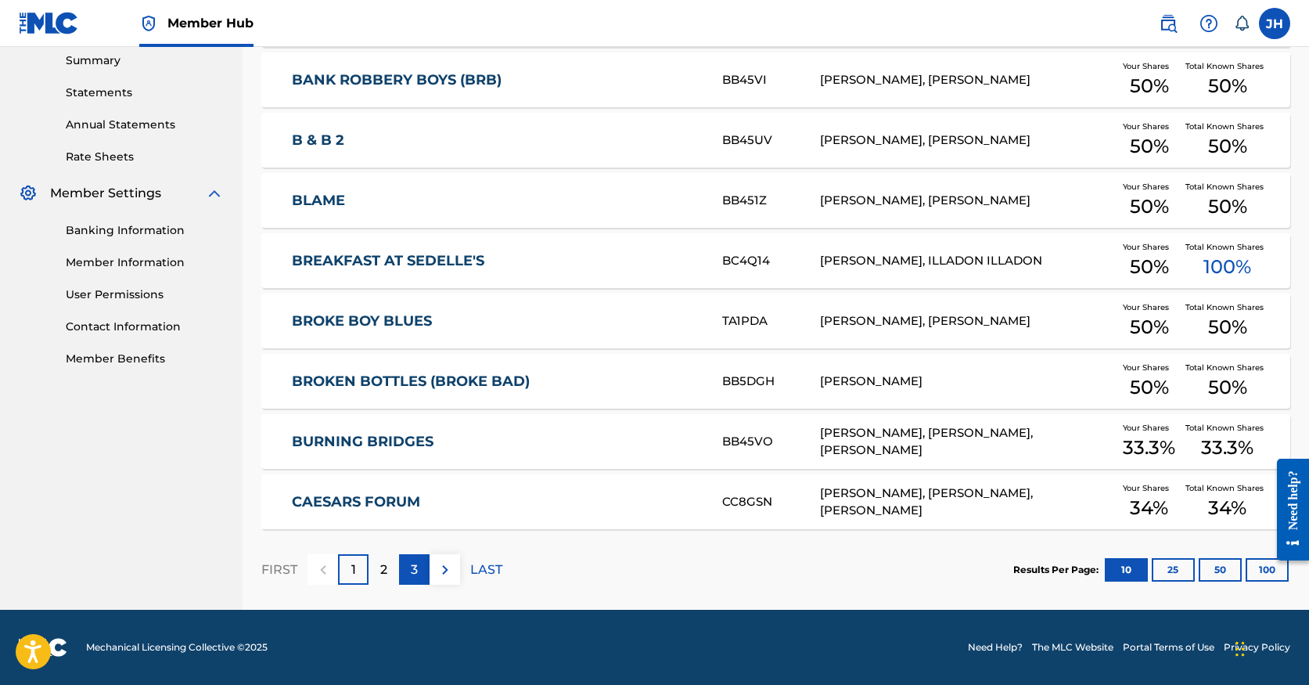
click at [415, 581] on div "3" at bounding box center [414, 569] width 31 height 31
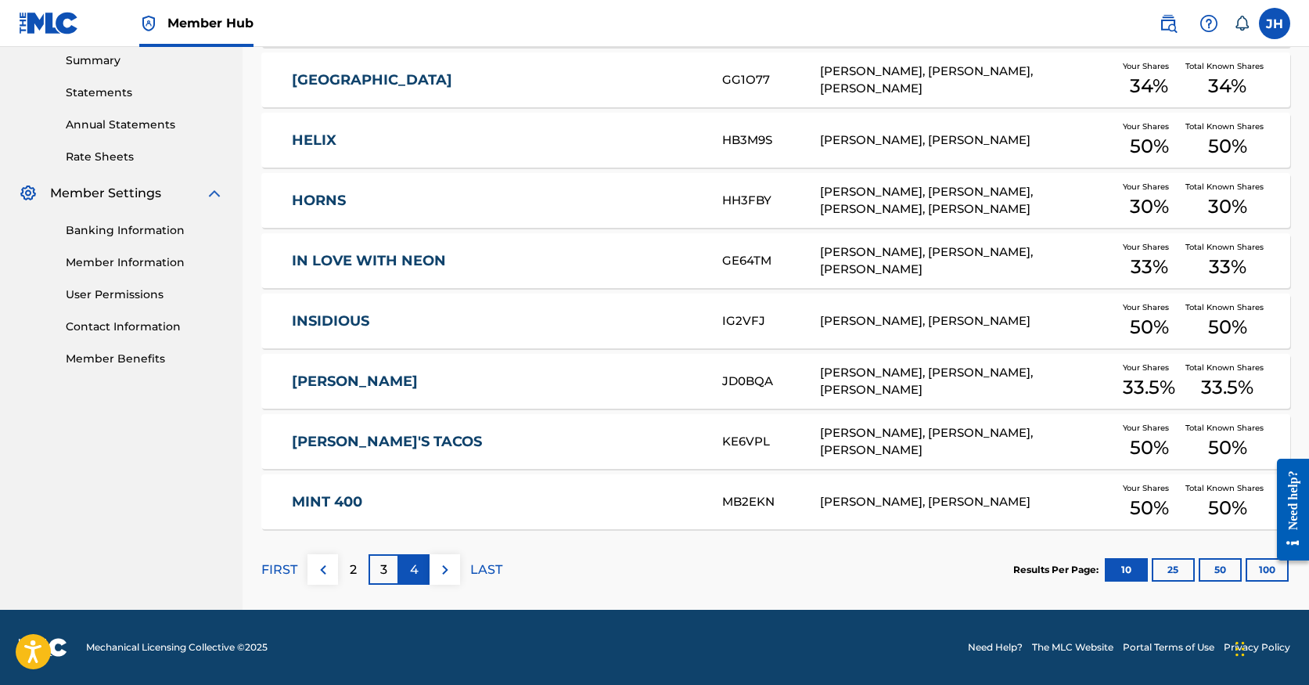
click at [411, 572] on p "4" at bounding box center [414, 569] width 9 height 19
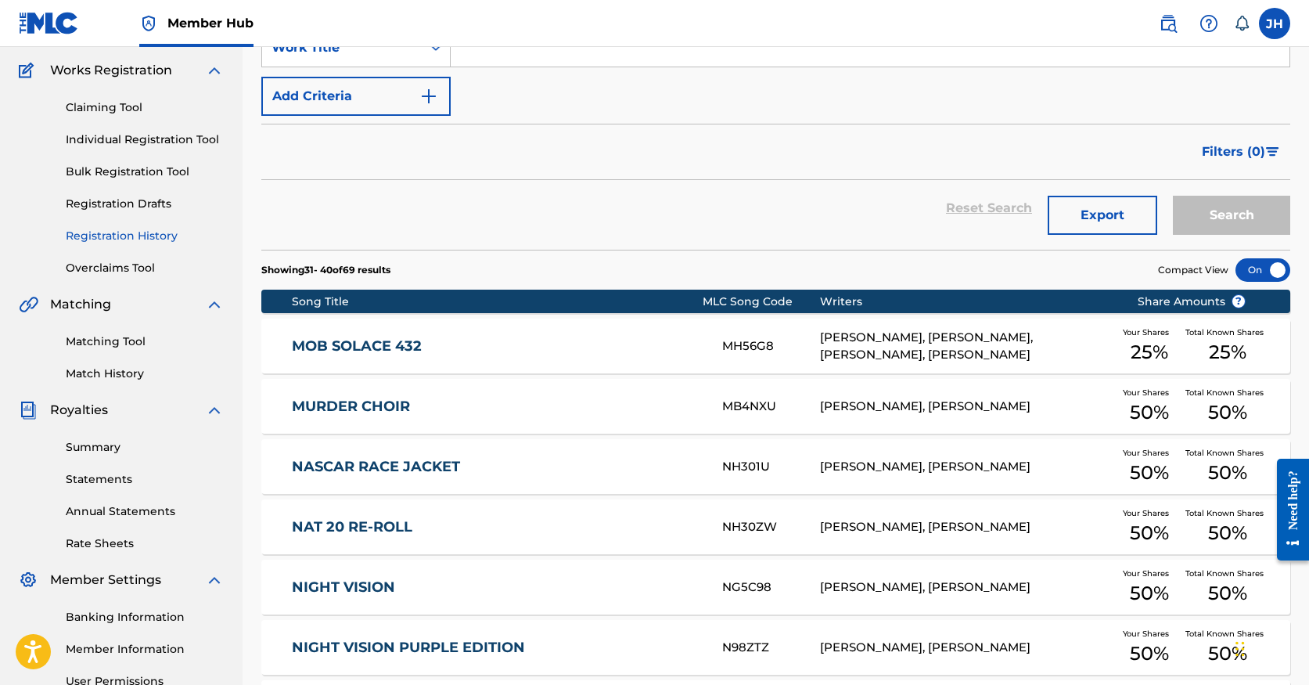
scroll to position [97, 0]
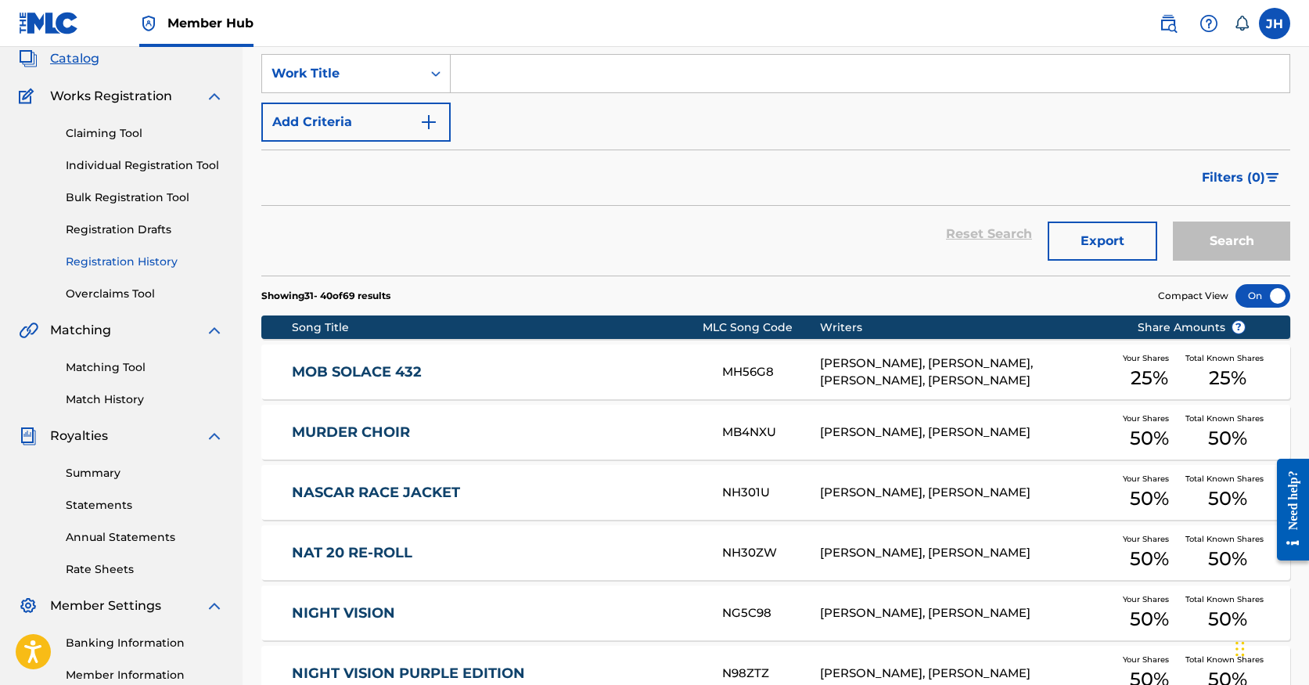
click at [132, 262] on link "Registration History" at bounding box center [145, 262] width 158 height 16
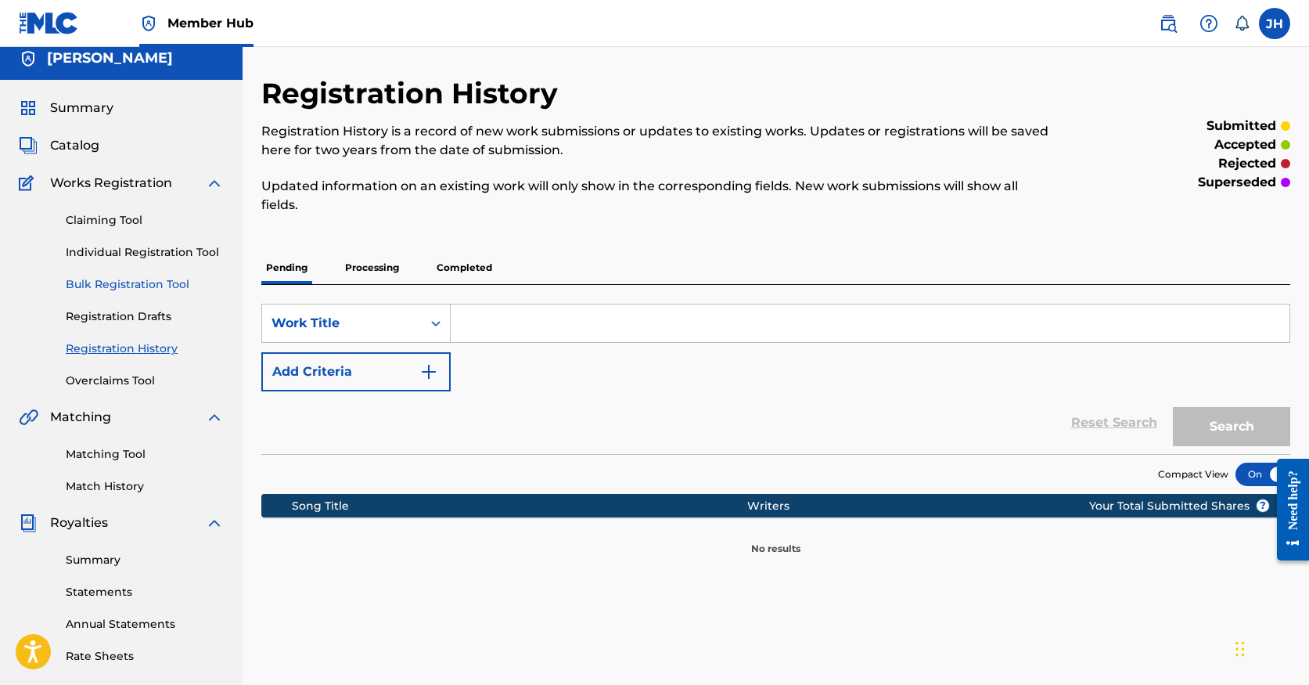
scroll to position [2, 0]
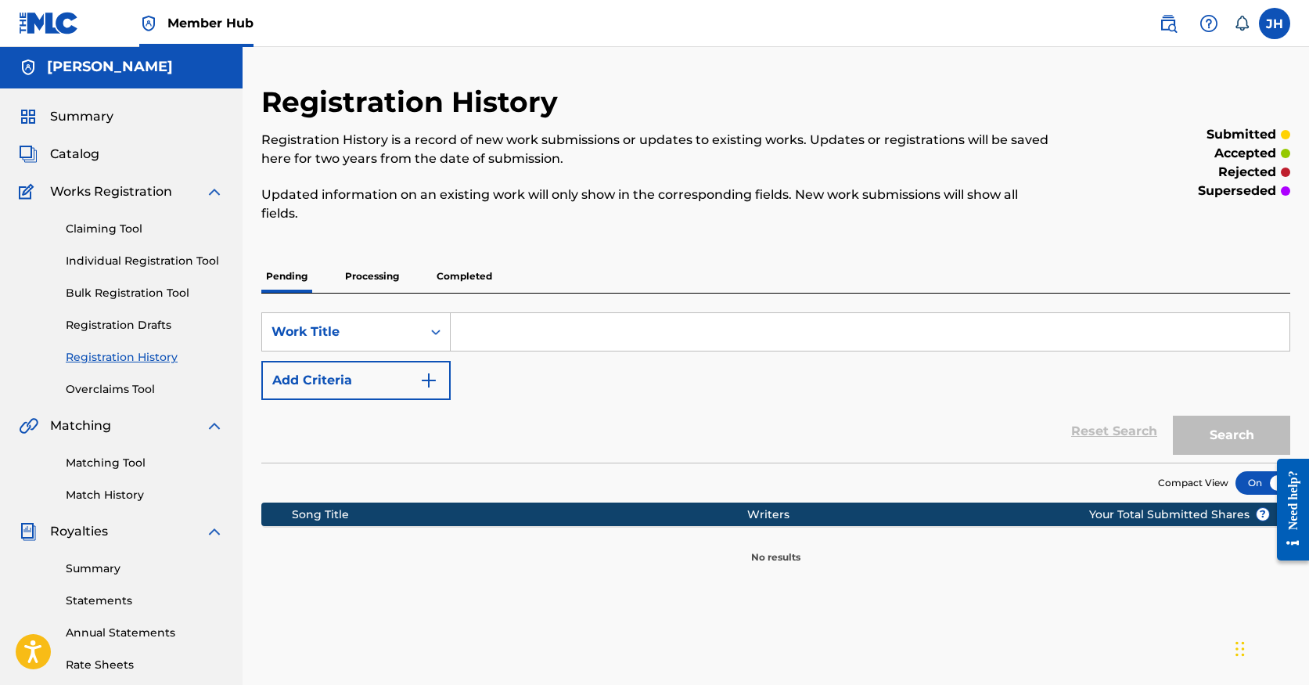
click at [161, 358] on link "Registration History" at bounding box center [145, 357] width 158 height 16
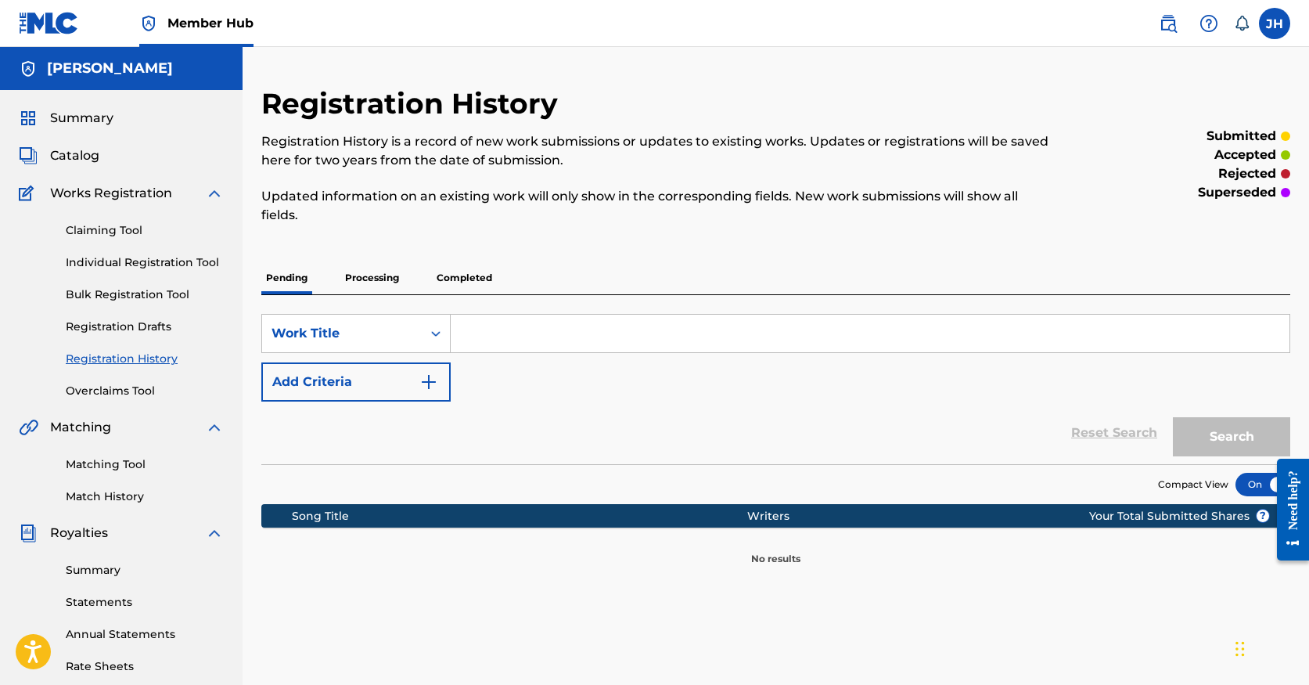
click at [390, 276] on p "Processing" at bounding box center [371, 277] width 63 height 33
click at [461, 282] on p "Completed" at bounding box center [464, 277] width 65 height 33
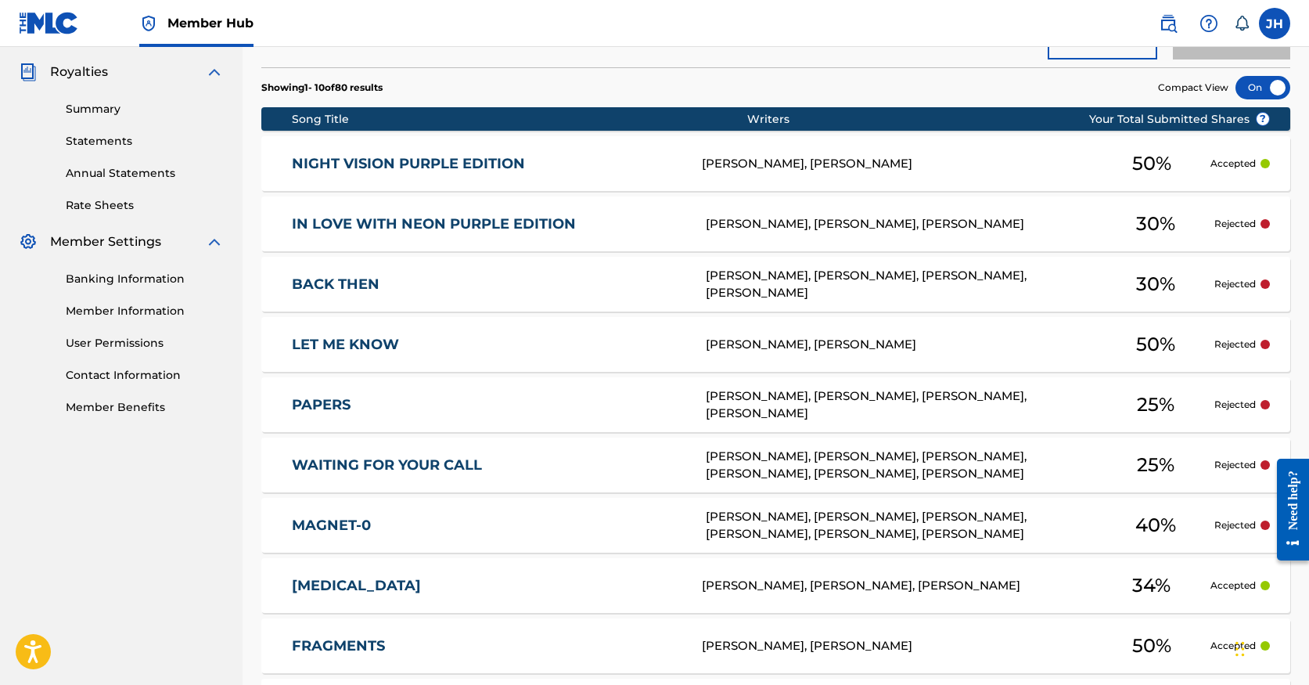
scroll to position [456, 0]
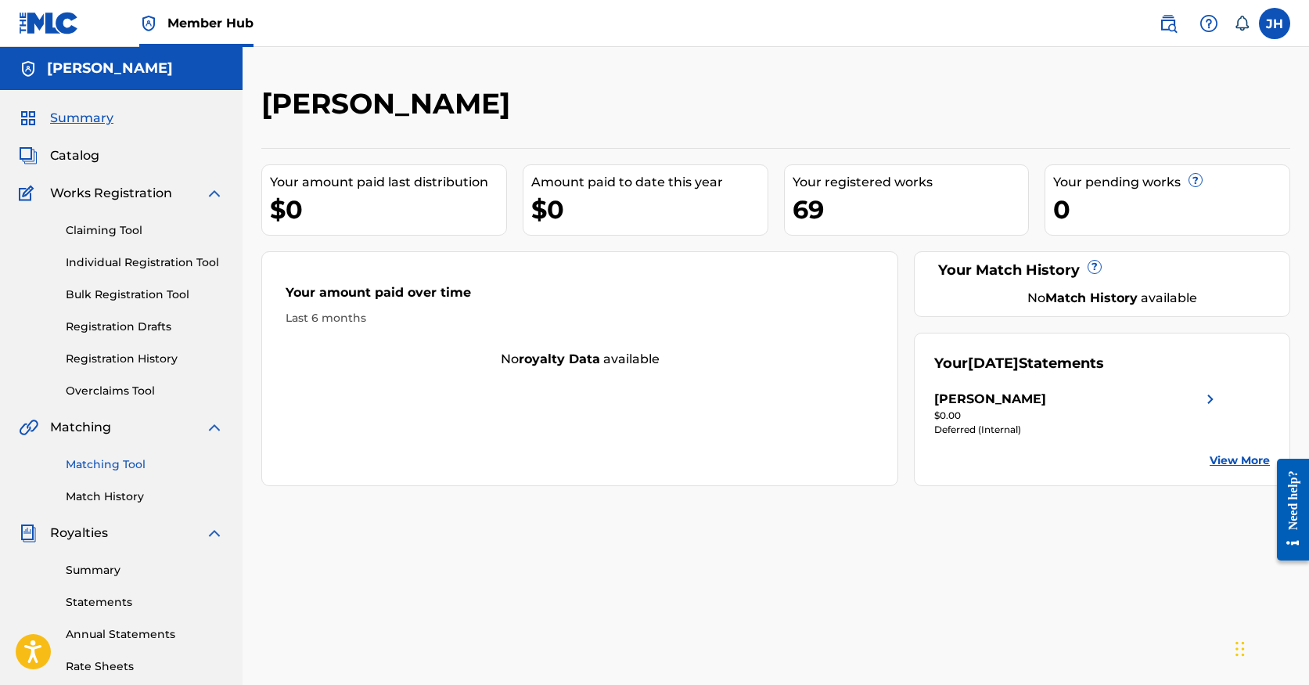
click at [141, 471] on link "Matching Tool" at bounding box center [145, 464] width 158 height 16
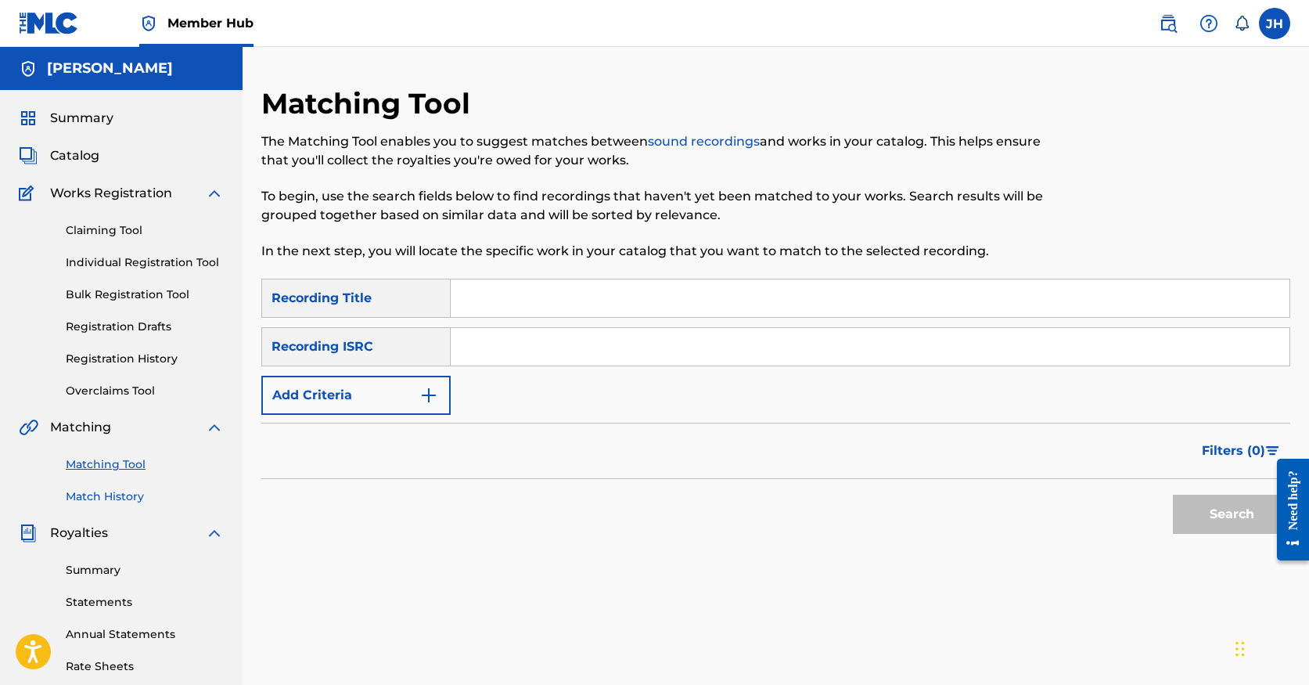
click at [142, 488] on link "Match History" at bounding box center [145, 496] width 158 height 16
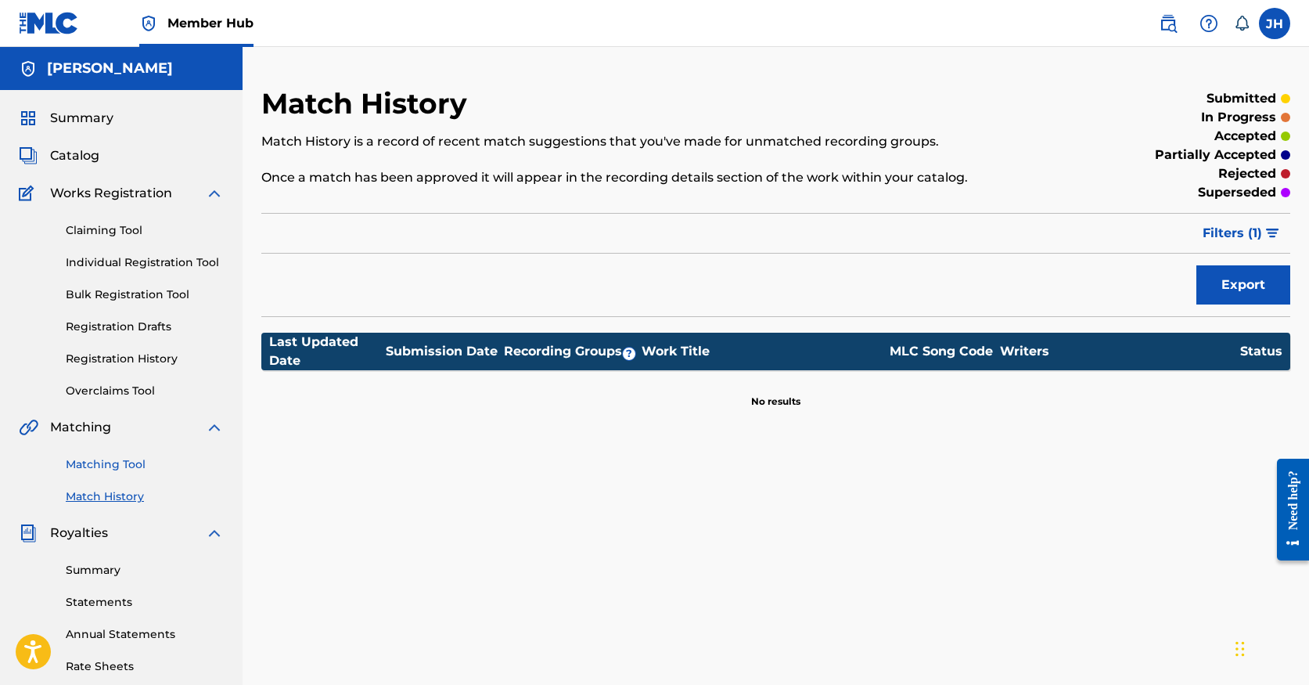
click at [104, 462] on link "Matching Tool" at bounding box center [145, 464] width 158 height 16
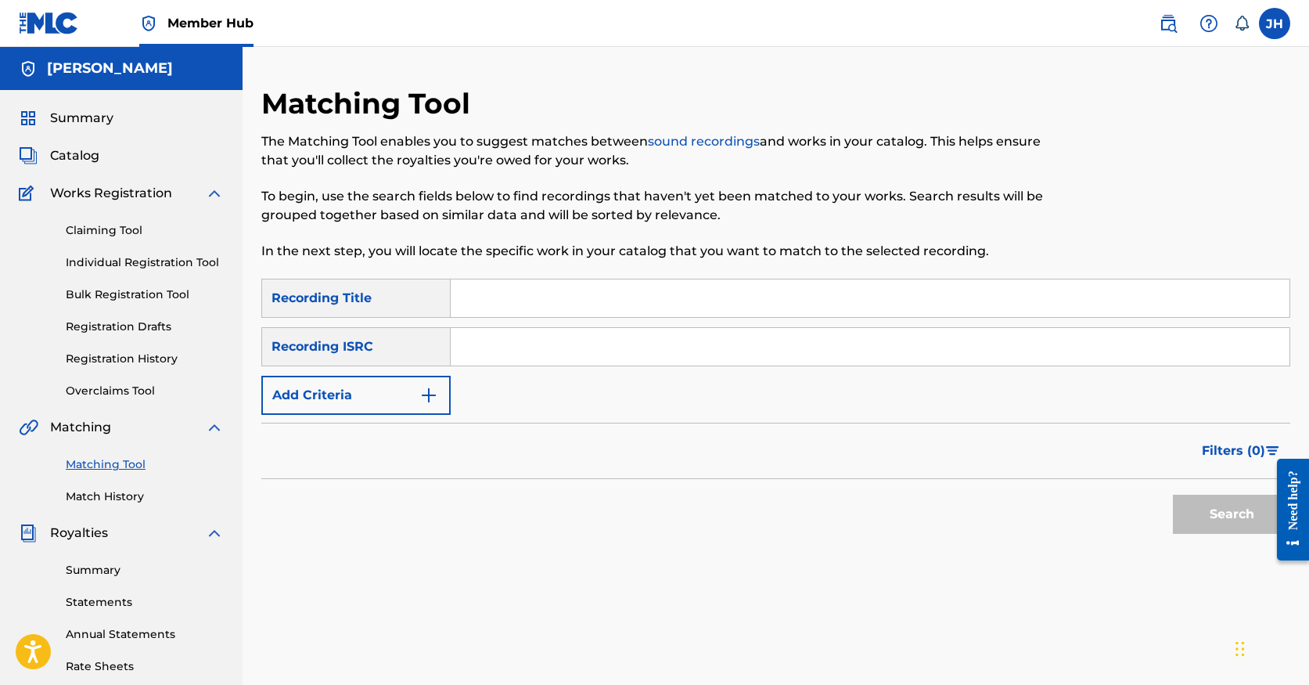
click at [465, 290] on input "Search Form" at bounding box center [870, 298] width 839 height 38
type input "Waiting For Your Call"
click at [500, 328] on input "Search Form" at bounding box center [870, 347] width 839 height 38
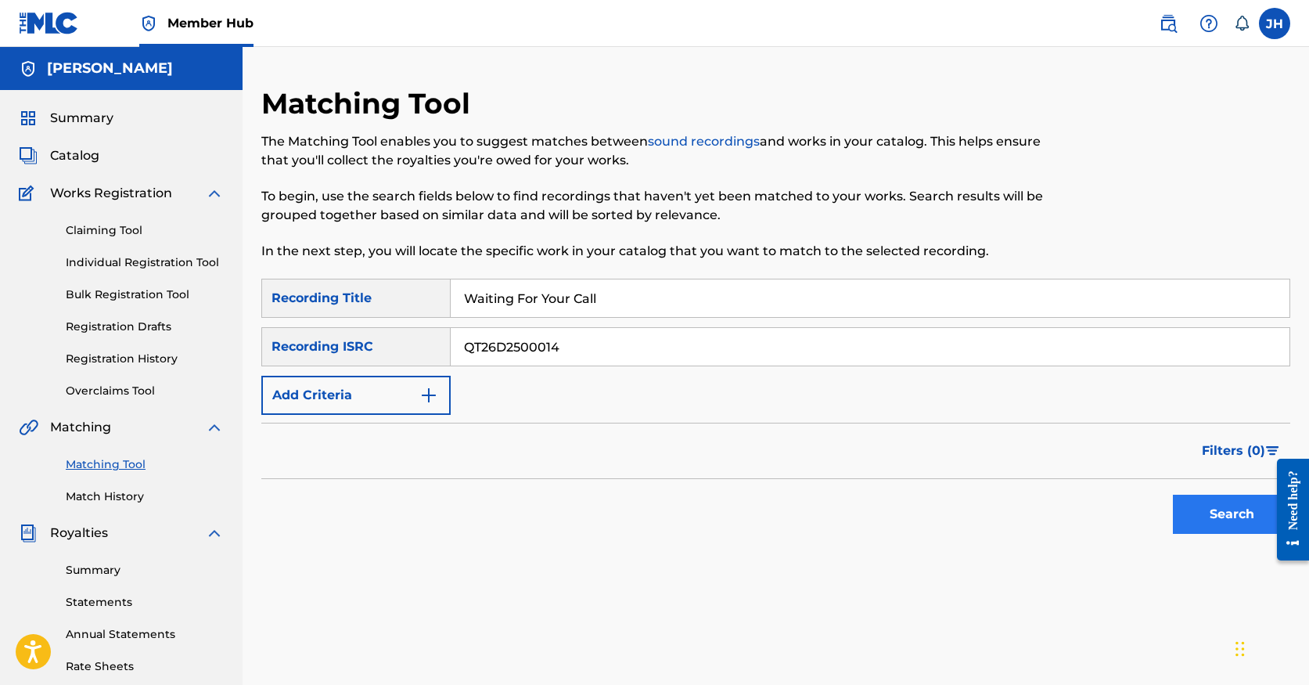
type input "QT26D2500014"
click at [1246, 515] on button "Search" at bounding box center [1231, 513] width 117 height 39
